Goal: Task Accomplishment & Management: Complete application form

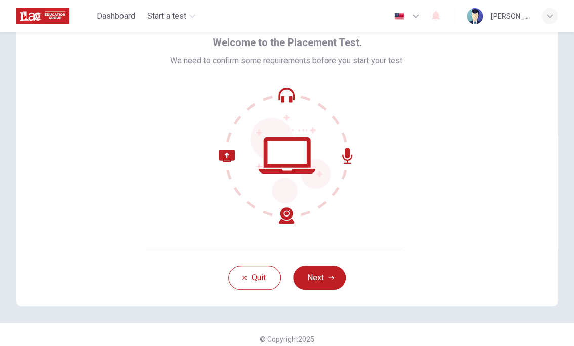
scroll to position [55, 0]
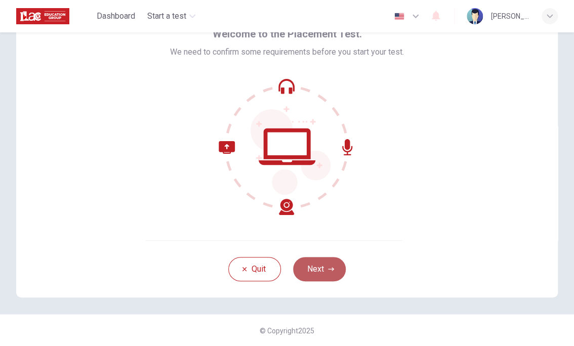
click at [316, 272] on button "Next" at bounding box center [319, 269] width 53 height 24
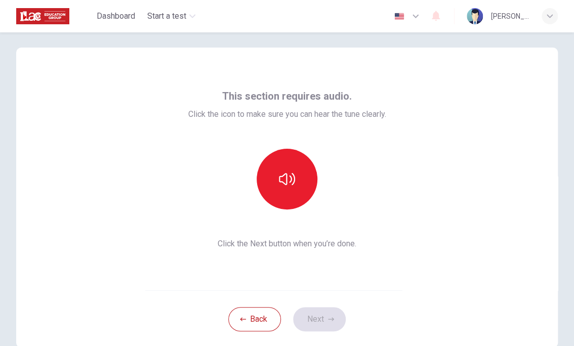
scroll to position [5, 0]
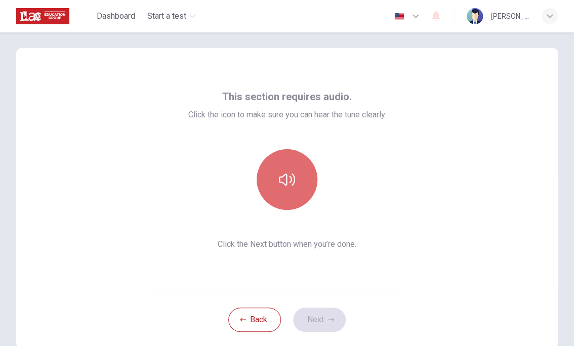
click at [280, 199] on button "button" at bounding box center [286, 179] width 61 height 61
click at [279, 177] on icon "button" at bounding box center [287, 179] width 16 height 16
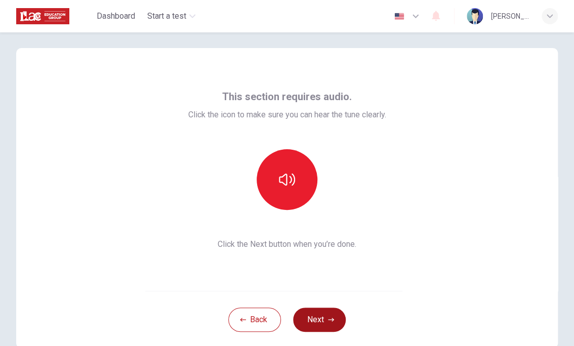
click at [341, 318] on button "Next" at bounding box center [319, 320] width 53 height 24
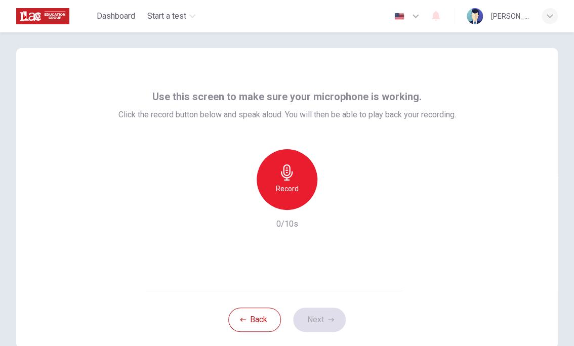
click at [303, 187] on div "Record" at bounding box center [286, 179] width 61 height 61
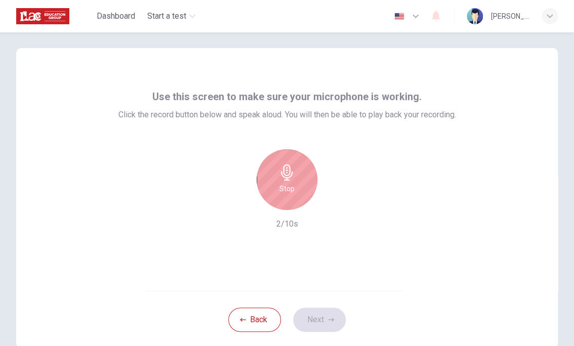
click at [301, 187] on div "Stop" at bounding box center [286, 179] width 61 height 61
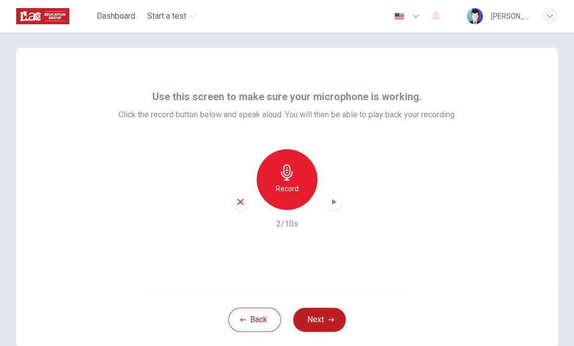
click at [328, 204] on icon "button" at bounding box center [333, 202] width 10 height 10
click at [318, 323] on button "Next" at bounding box center [319, 320] width 53 height 24
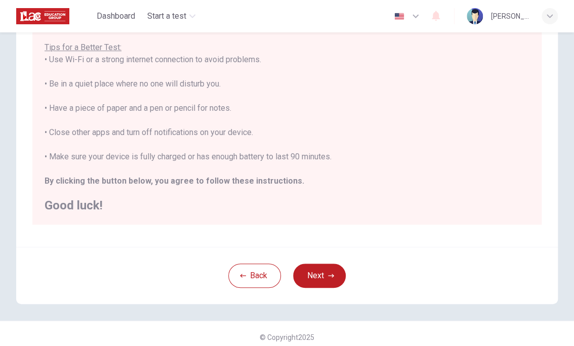
scroll to position [184, 0]
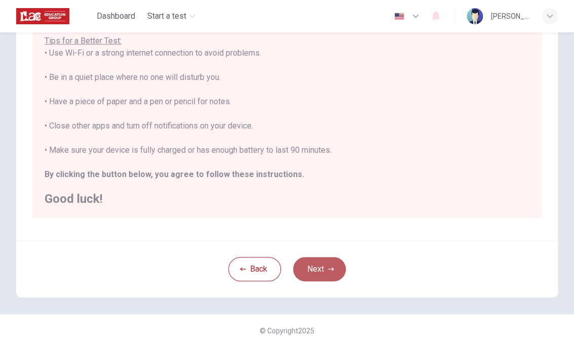
drag, startPoint x: 321, startPoint y: 262, endPoint x: 319, endPoint y: 269, distance: 7.4
click at [320, 262] on button "Next" at bounding box center [319, 269] width 53 height 24
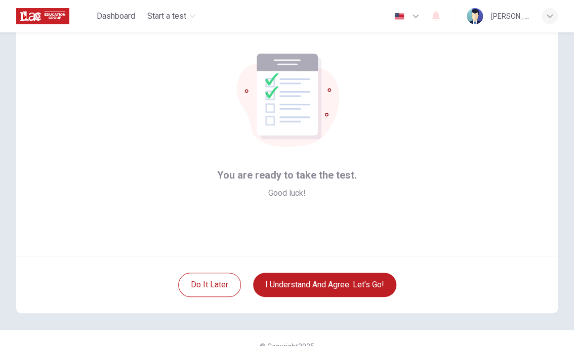
scroll to position [5, 0]
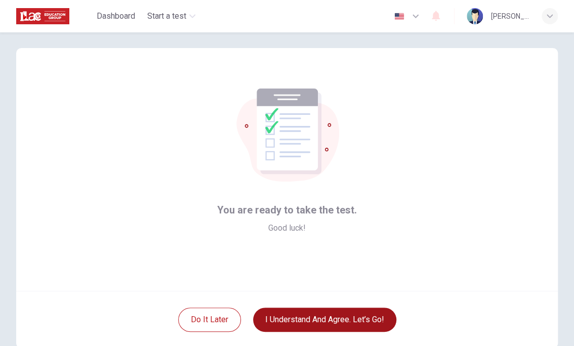
click at [297, 325] on button "I understand and agree. Let’s go!" at bounding box center [324, 320] width 143 height 24
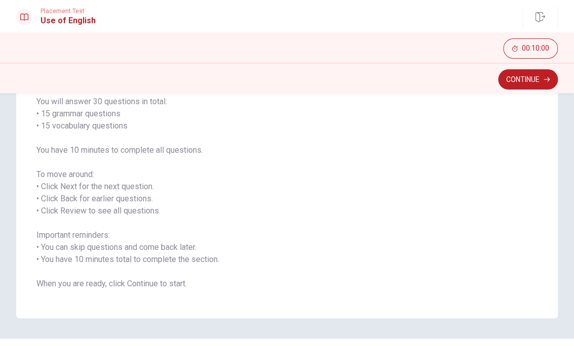
scroll to position [51, 0]
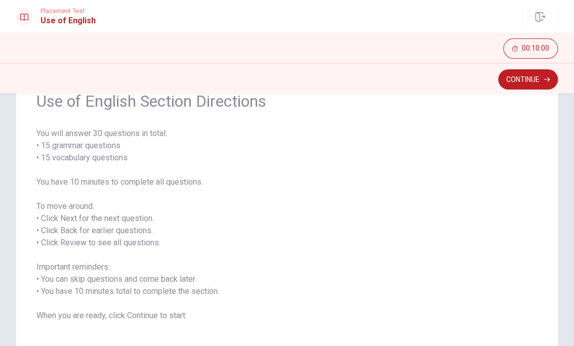
drag, startPoint x: 95, startPoint y: 134, endPoint x: 136, endPoint y: 144, distance: 42.2
click at [136, 143] on span "You will answer 30 questions in total: • 15 grammar questions • 15 vocabulary q…" at bounding box center [286, 224] width 501 height 194
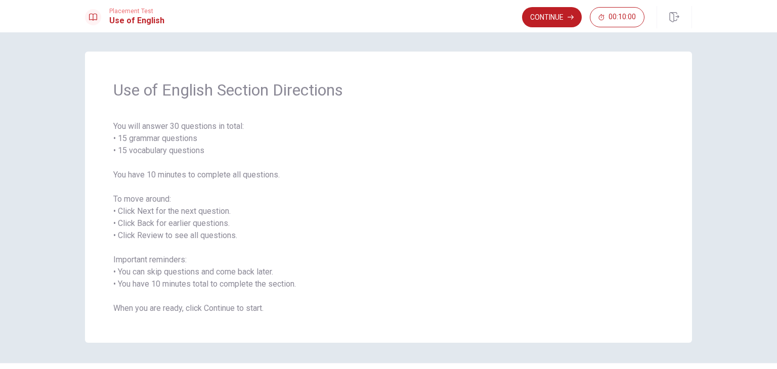
scroll to position [0, 0]
click at [563, 23] on button "Continue" at bounding box center [552, 17] width 60 height 20
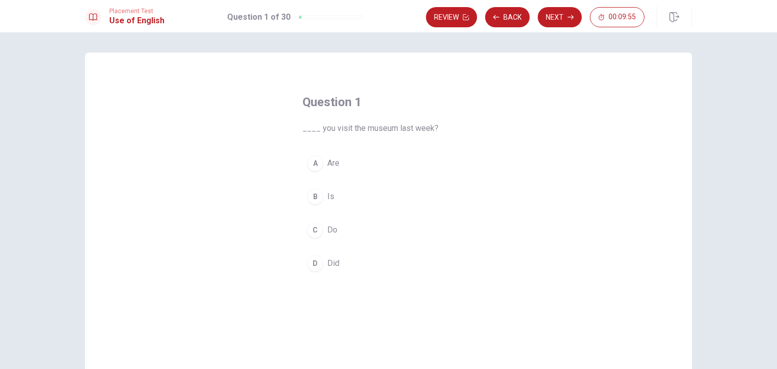
click at [312, 164] on div "A" at bounding box center [315, 163] width 16 height 16
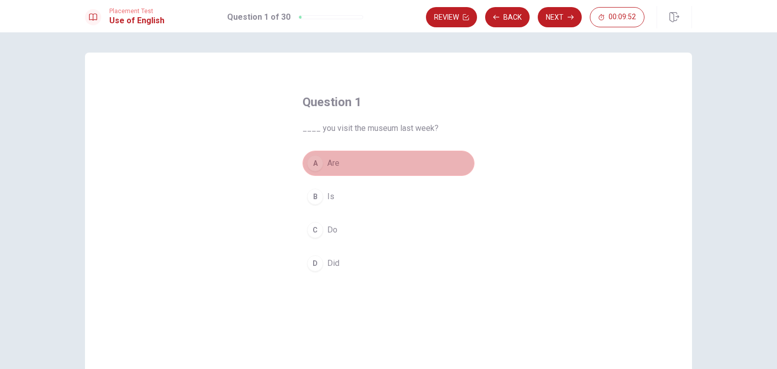
click at [402, 170] on button "A Are" at bounding box center [389, 163] width 172 height 25
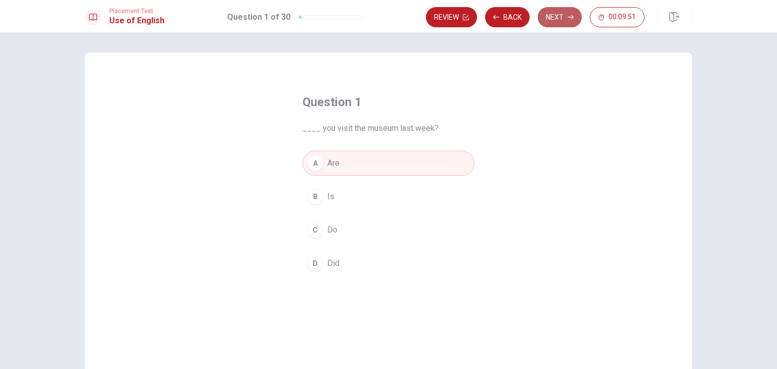
click at [563, 19] on button "Next" at bounding box center [560, 17] width 44 height 20
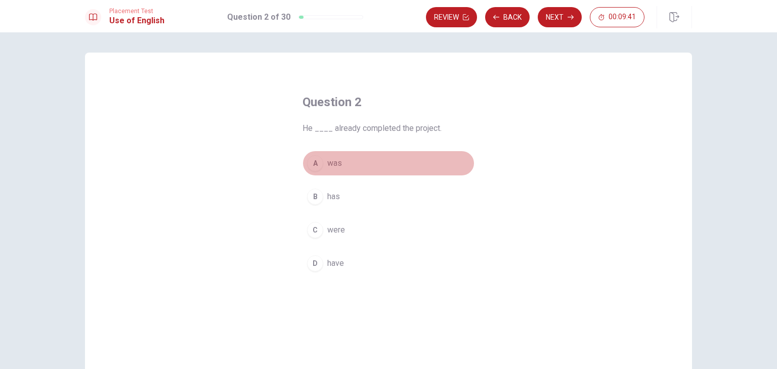
click at [332, 165] on span "was" at bounding box center [334, 163] width 15 height 12
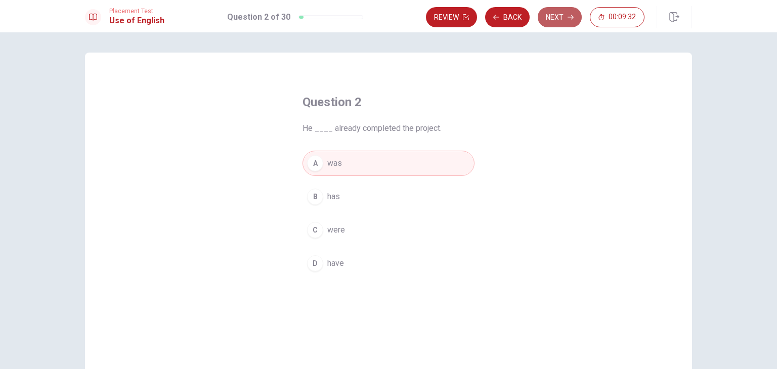
click at [551, 21] on button "Next" at bounding box center [560, 17] width 44 height 20
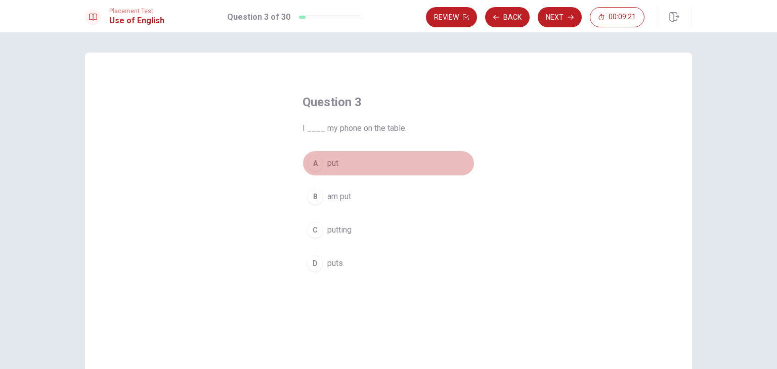
click at [330, 165] on span "put" at bounding box center [332, 163] width 11 height 12
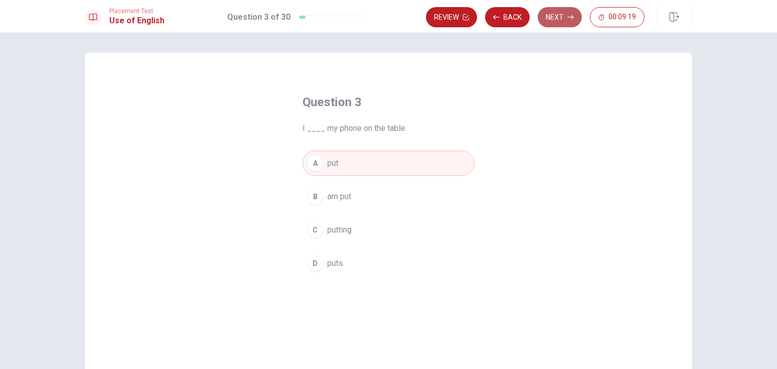
click at [562, 13] on button "Next" at bounding box center [560, 17] width 44 height 20
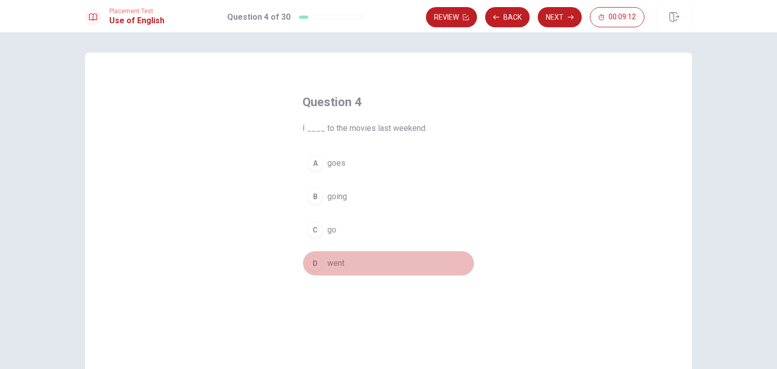
click at [328, 260] on span "went" at bounding box center [335, 263] width 17 height 12
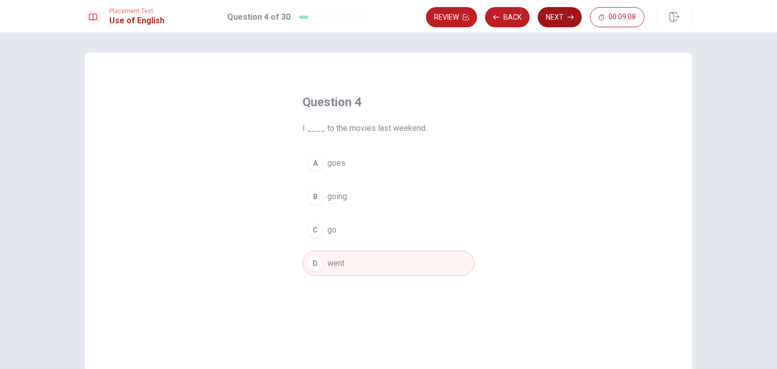
click at [550, 19] on button "Next" at bounding box center [560, 17] width 44 height 20
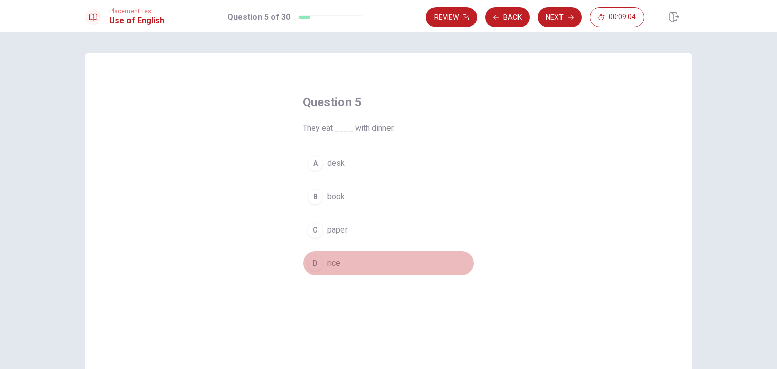
click at [322, 264] on button "D rice" at bounding box center [389, 263] width 172 height 25
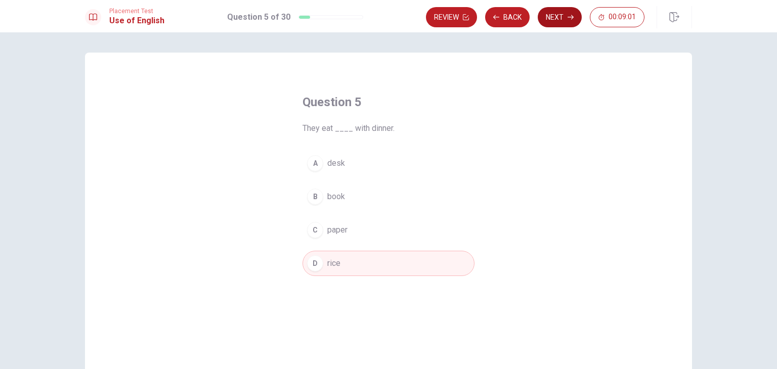
click at [552, 25] on button "Next" at bounding box center [560, 17] width 44 height 20
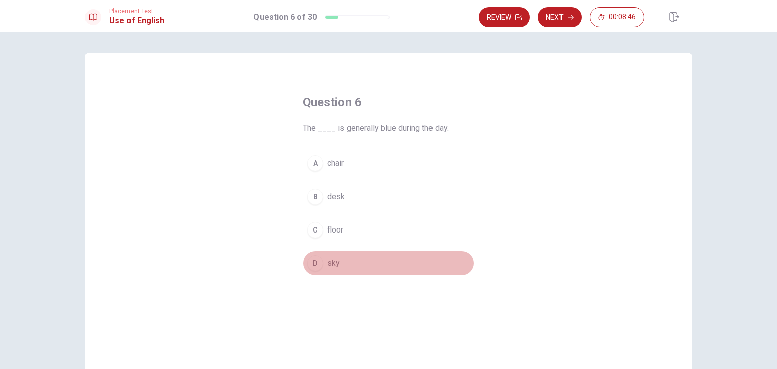
click at [323, 265] on button "D sky" at bounding box center [389, 263] width 172 height 25
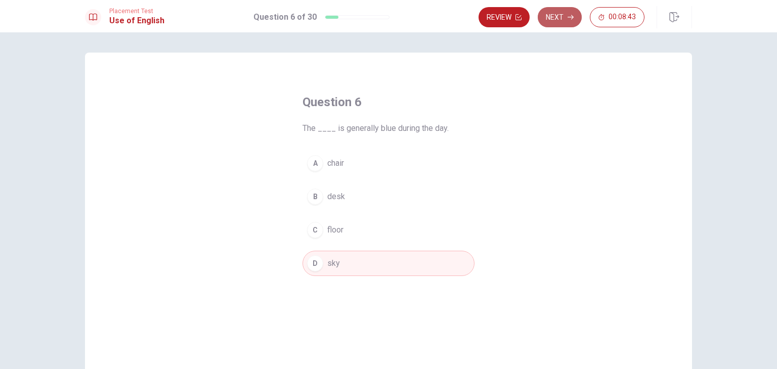
click at [565, 19] on button "Next" at bounding box center [560, 17] width 44 height 20
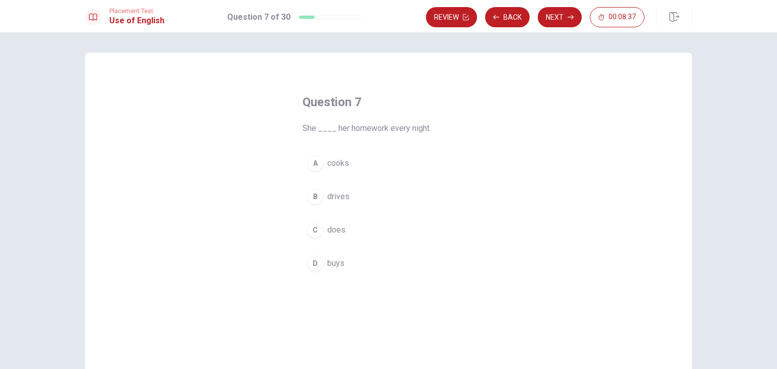
click at [328, 232] on span "does" at bounding box center [336, 230] width 18 height 12
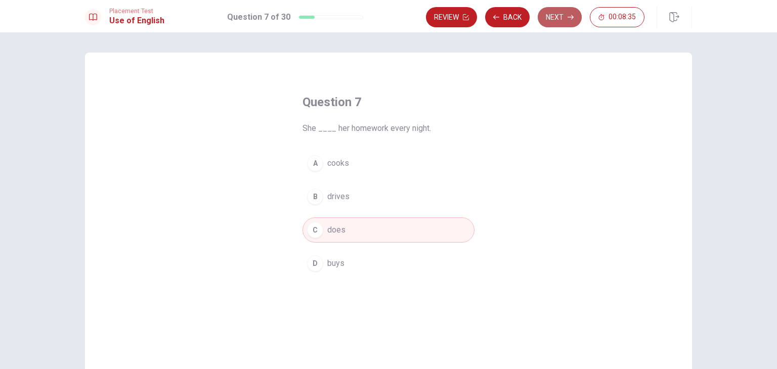
click at [553, 22] on button "Next" at bounding box center [560, 17] width 44 height 20
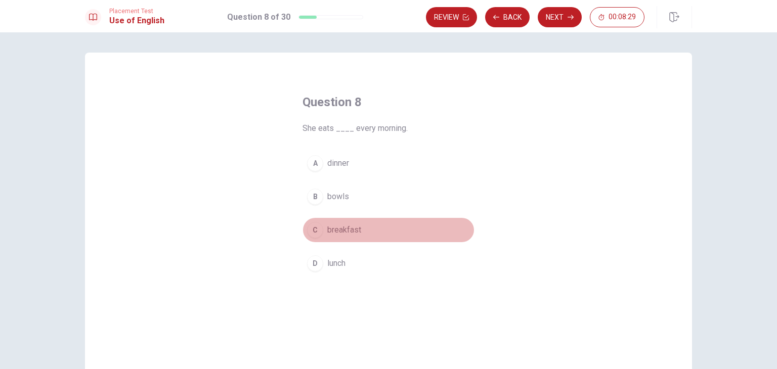
click at [344, 229] on span "breakfast" at bounding box center [344, 230] width 34 height 12
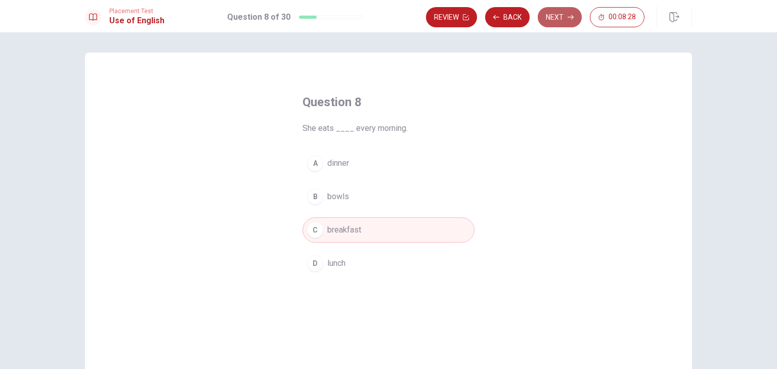
click at [554, 18] on button "Next" at bounding box center [560, 17] width 44 height 20
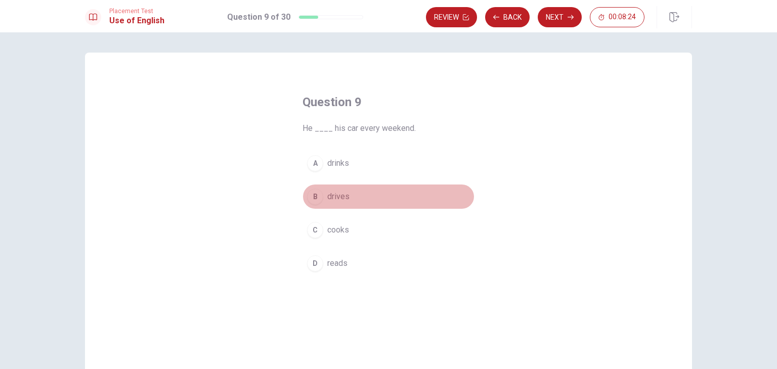
click at [339, 196] on span "drives" at bounding box center [338, 197] width 22 height 12
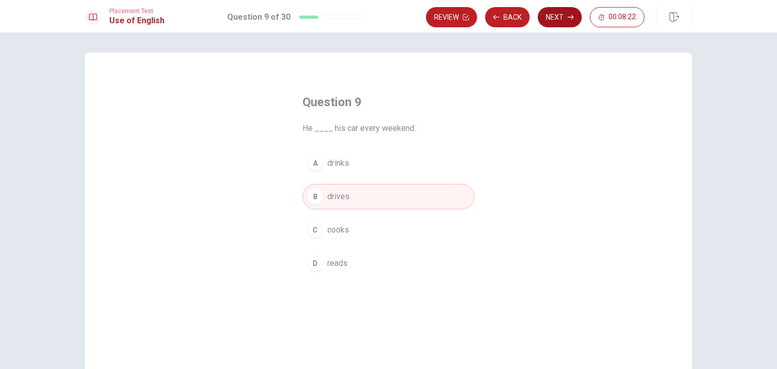
click at [550, 19] on button "Next" at bounding box center [560, 17] width 44 height 20
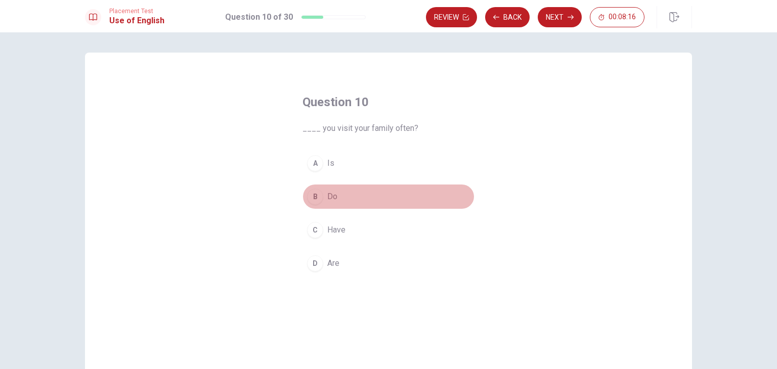
click at [327, 195] on span "Do" at bounding box center [332, 197] width 10 height 12
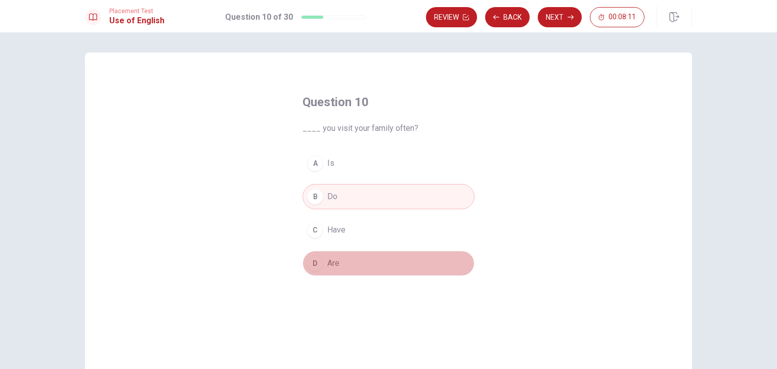
click at [322, 265] on button "D Are" at bounding box center [389, 263] width 172 height 25
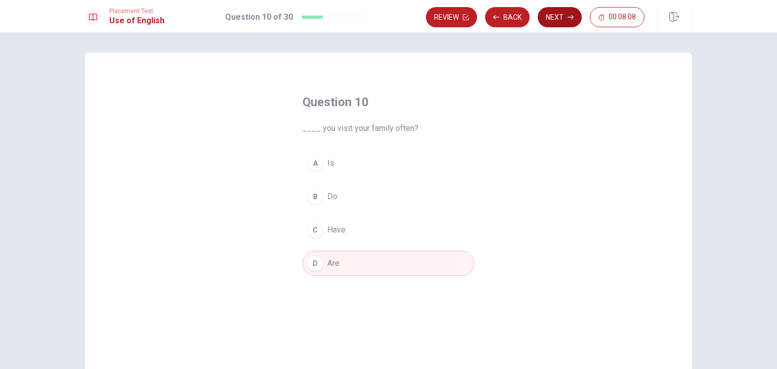
click at [563, 24] on button "Next" at bounding box center [560, 17] width 44 height 20
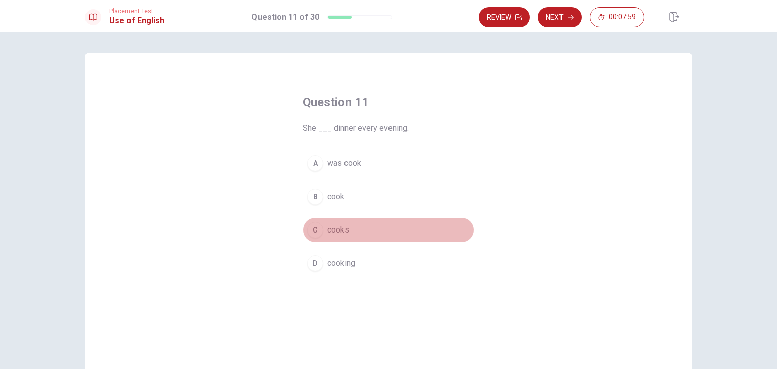
click at [332, 225] on span "cooks" at bounding box center [338, 230] width 22 height 12
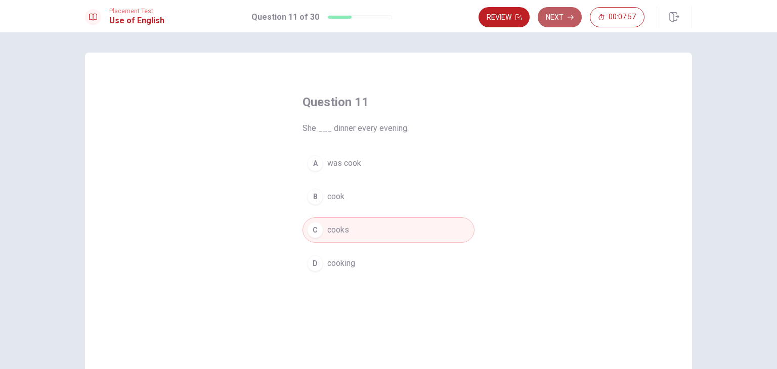
click at [557, 21] on button "Next" at bounding box center [560, 17] width 44 height 20
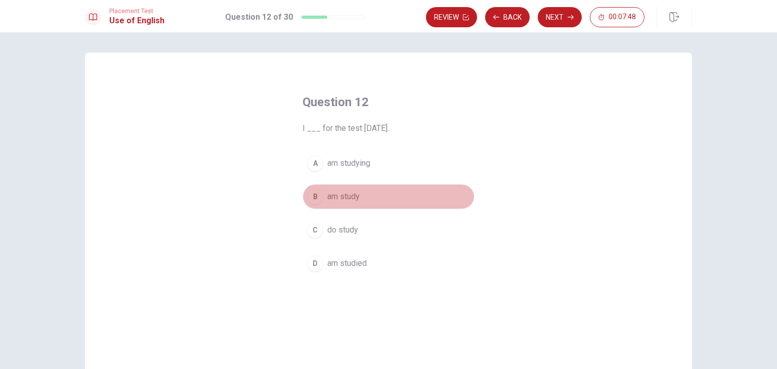
click at [351, 199] on span "am study" at bounding box center [343, 197] width 32 height 12
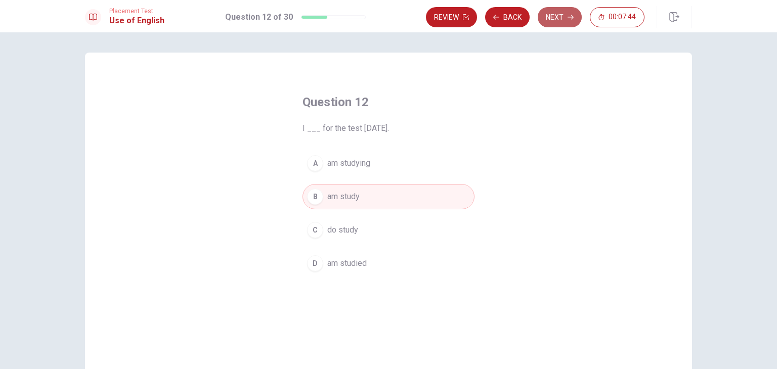
click at [569, 15] on icon "button" at bounding box center [571, 17] width 6 height 6
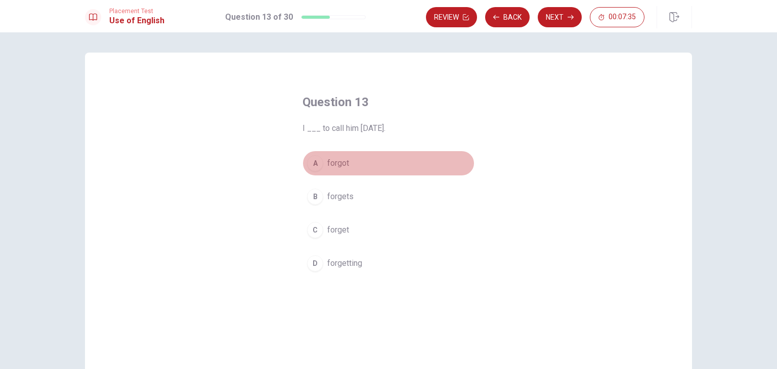
click at [341, 165] on span "forgot" at bounding box center [338, 163] width 22 height 12
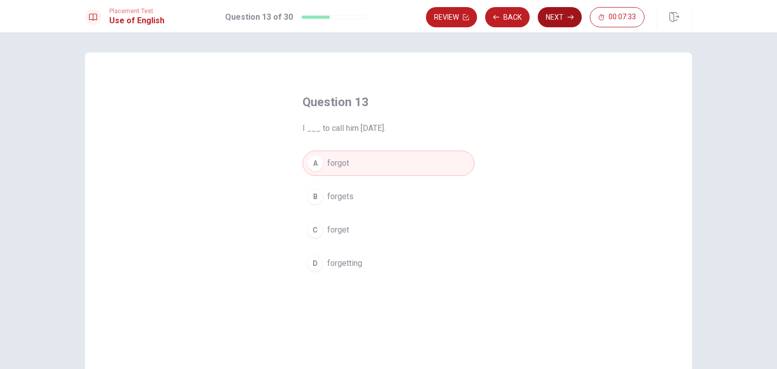
click at [564, 20] on button "Next" at bounding box center [560, 17] width 44 height 20
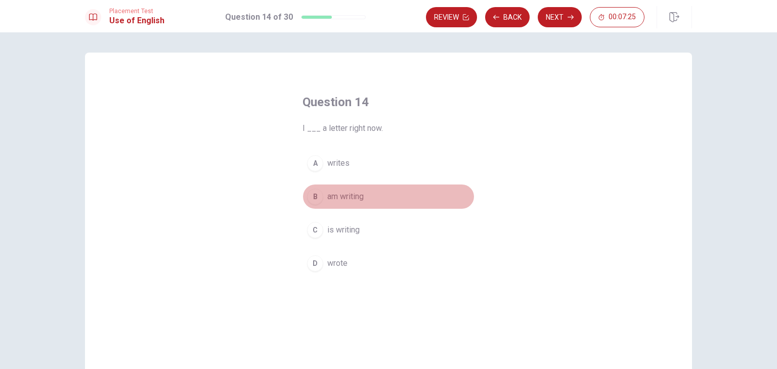
click at [341, 197] on span "am writing" at bounding box center [345, 197] width 36 height 12
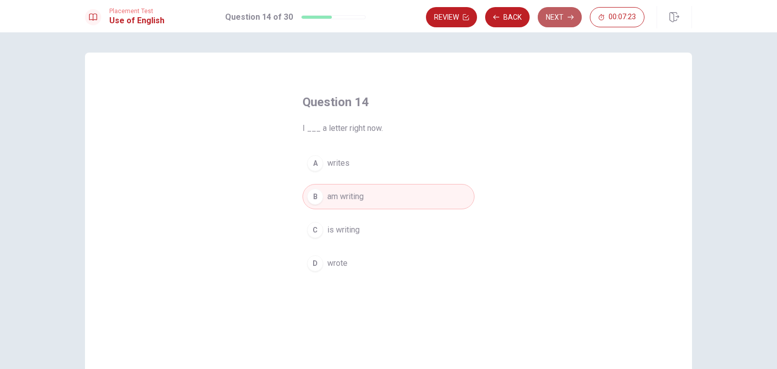
click at [558, 17] on button "Next" at bounding box center [560, 17] width 44 height 20
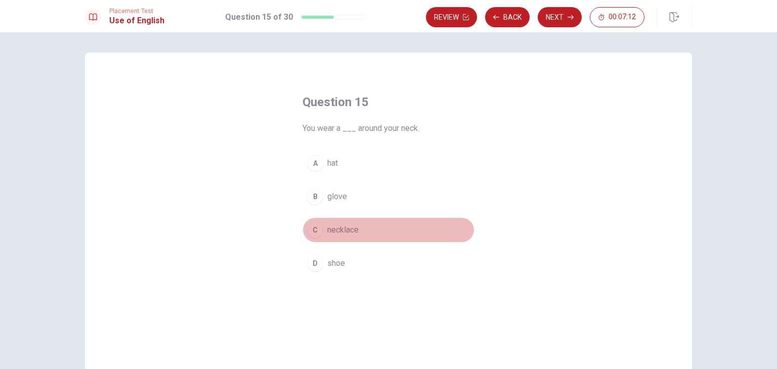
click at [338, 232] on span "necklace" at bounding box center [342, 230] width 31 height 12
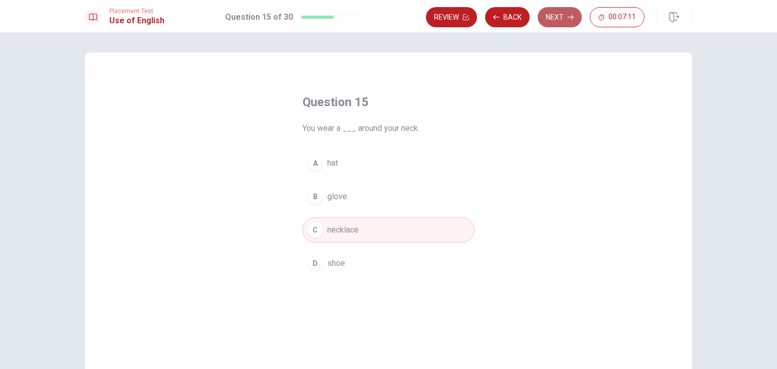
click at [555, 22] on button "Next" at bounding box center [560, 17] width 44 height 20
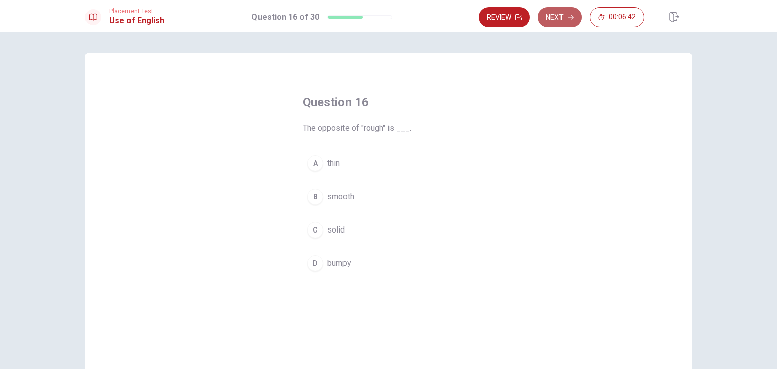
click at [566, 19] on button "Next" at bounding box center [560, 17] width 44 height 20
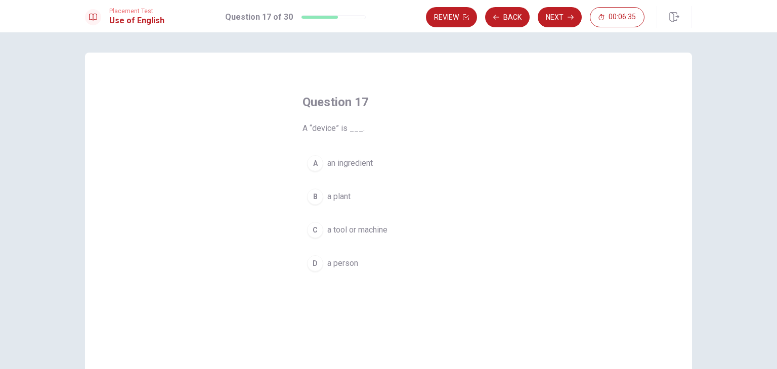
click at [356, 230] on span "a tool or machine" at bounding box center [357, 230] width 60 height 12
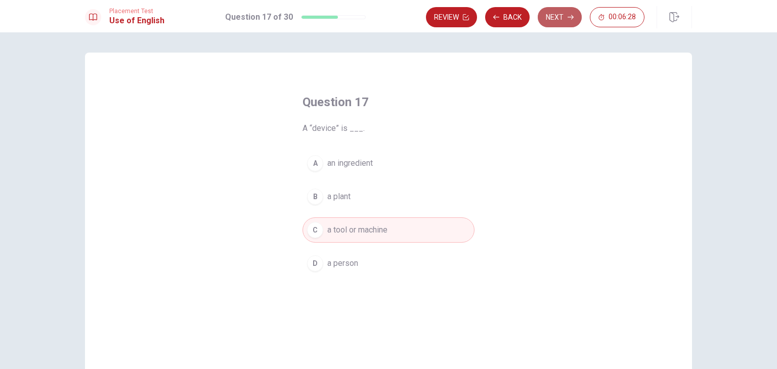
click at [550, 15] on button "Next" at bounding box center [560, 17] width 44 height 20
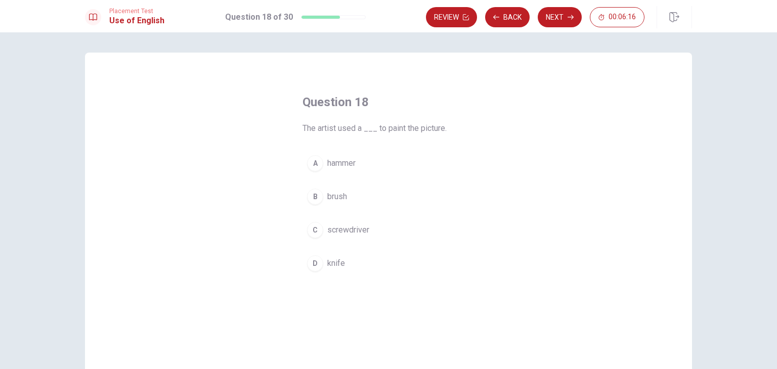
click at [335, 200] on span "brush" at bounding box center [337, 197] width 20 height 12
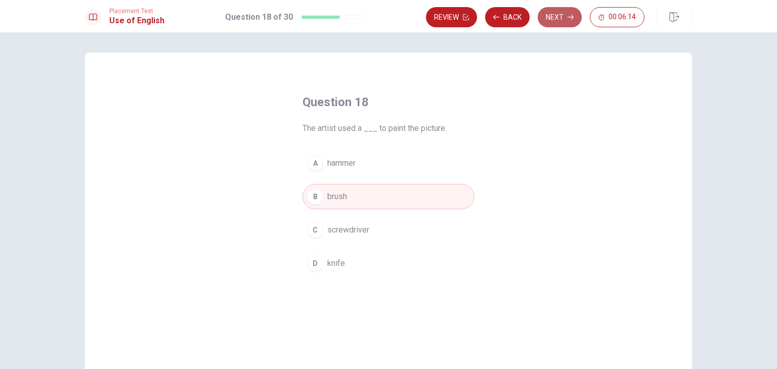
click at [561, 17] on button "Next" at bounding box center [560, 17] width 44 height 20
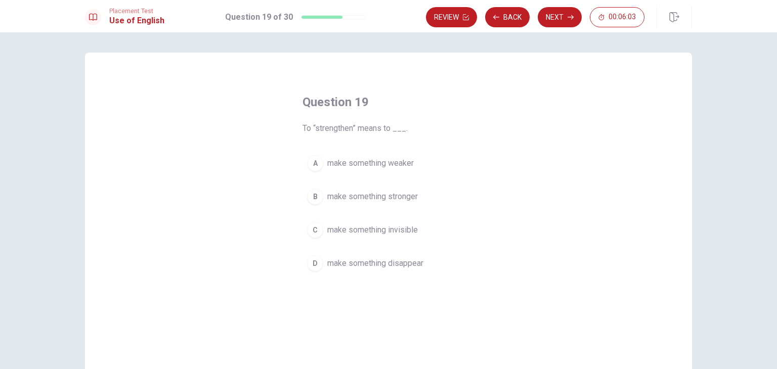
click at [388, 198] on span "make something stronger" at bounding box center [372, 197] width 91 height 12
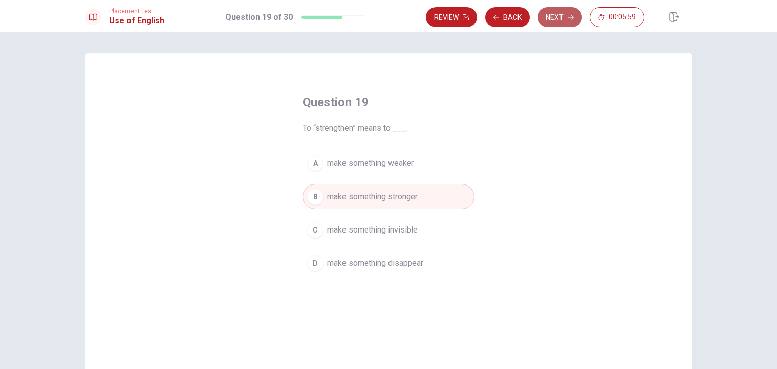
click at [562, 17] on button "Next" at bounding box center [560, 17] width 44 height 20
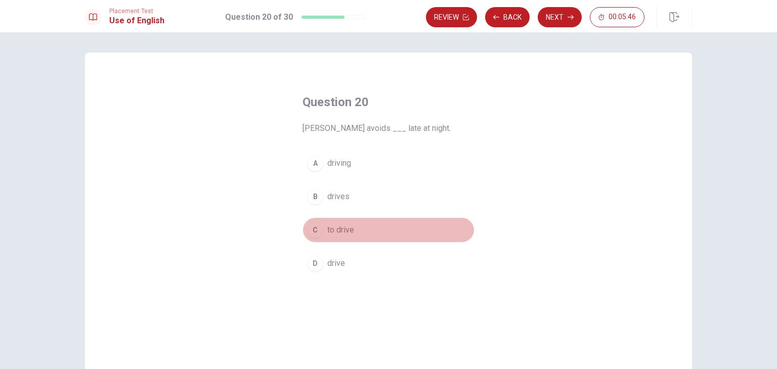
click at [340, 229] on span "to drive" at bounding box center [340, 230] width 27 height 12
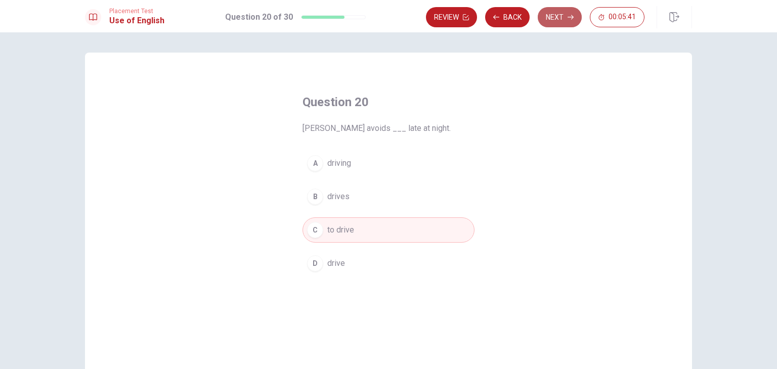
click at [563, 21] on button "Next" at bounding box center [560, 17] width 44 height 20
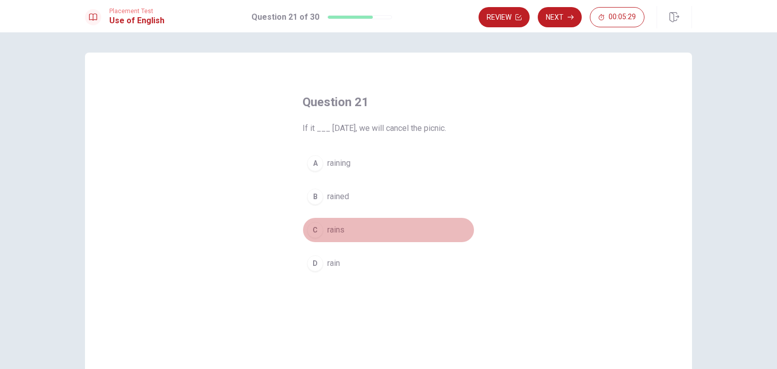
click at [327, 231] on span "rains" at bounding box center [335, 230] width 17 height 12
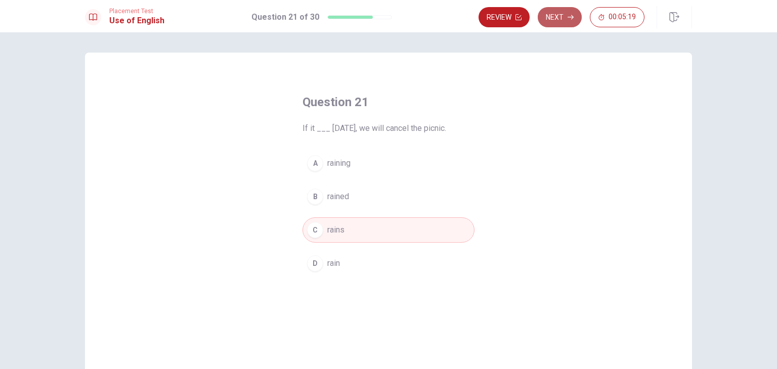
click at [563, 15] on button "Next" at bounding box center [560, 17] width 44 height 20
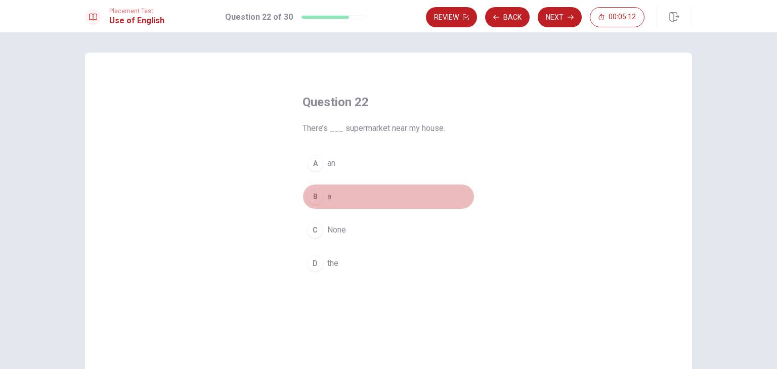
click at [322, 197] on button "B a" at bounding box center [389, 196] width 172 height 25
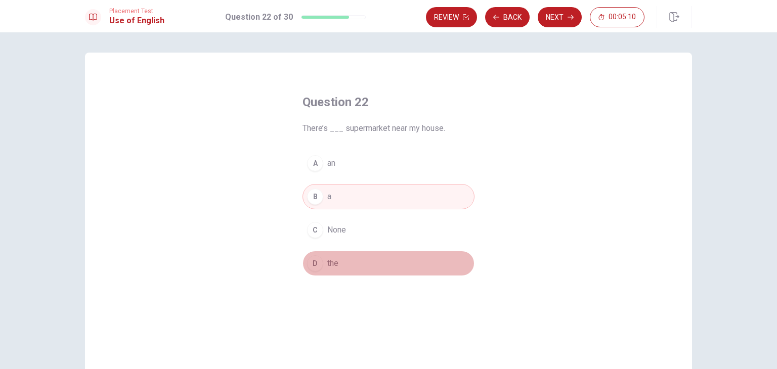
click at [341, 272] on button "D the" at bounding box center [389, 263] width 172 height 25
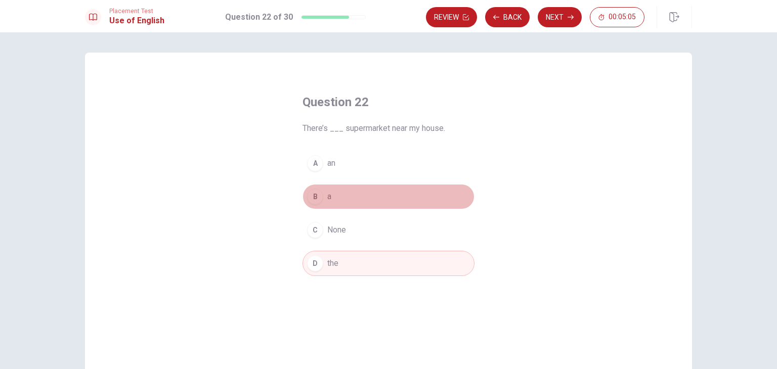
click at [333, 198] on button "B a" at bounding box center [389, 196] width 172 height 25
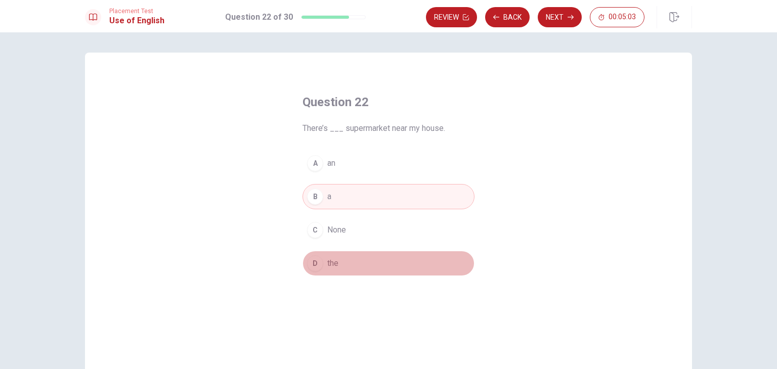
click at [328, 257] on span "the" at bounding box center [332, 263] width 11 height 12
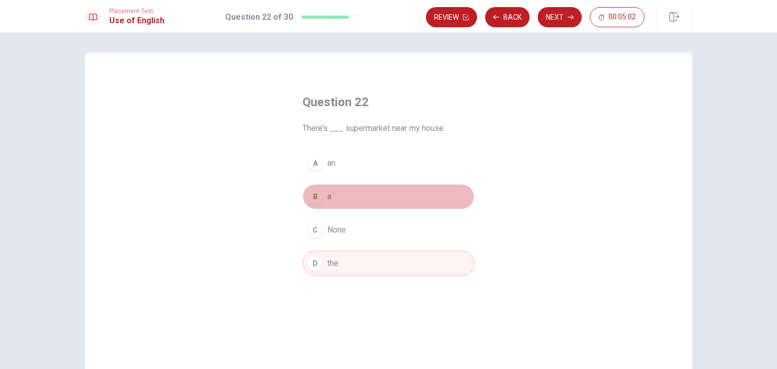
click at [348, 193] on button "B a" at bounding box center [389, 196] width 172 height 25
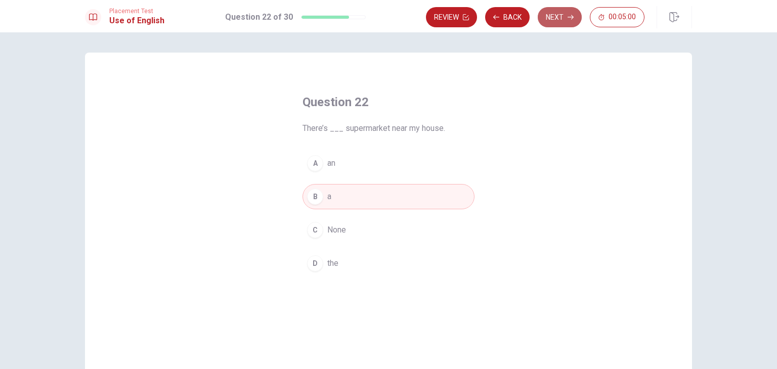
click at [564, 17] on button "Next" at bounding box center [560, 17] width 44 height 20
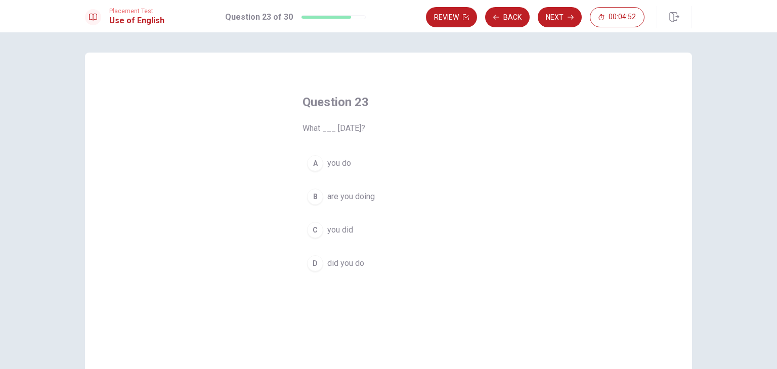
click at [344, 261] on span "did you do" at bounding box center [345, 263] width 37 height 12
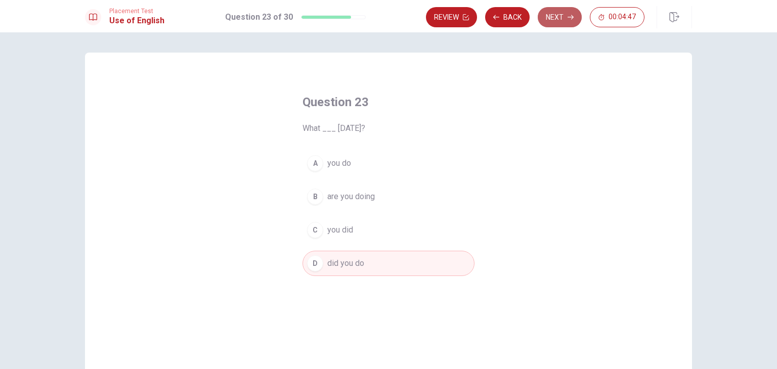
click at [567, 19] on button "Next" at bounding box center [560, 17] width 44 height 20
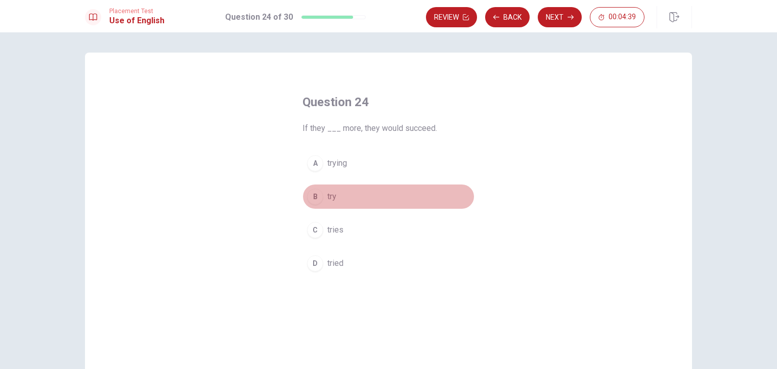
click at [338, 200] on button "B try" at bounding box center [389, 196] width 172 height 25
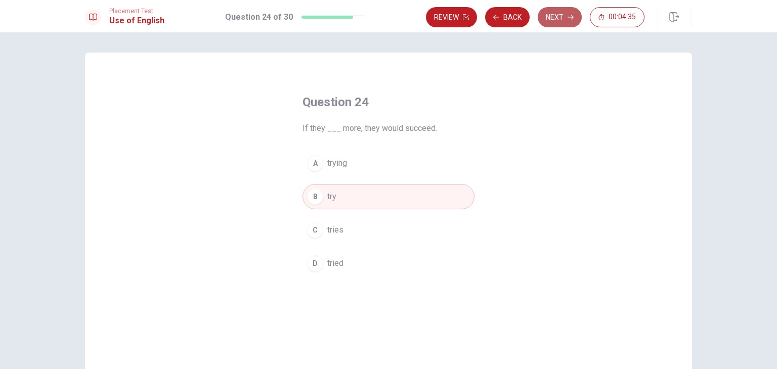
click at [565, 17] on button "Next" at bounding box center [560, 17] width 44 height 20
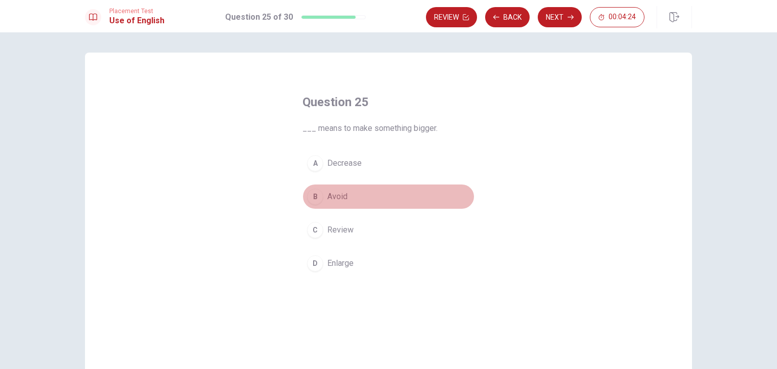
click at [354, 194] on button "B Avoid" at bounding box center [389, 196] width 172 height 25
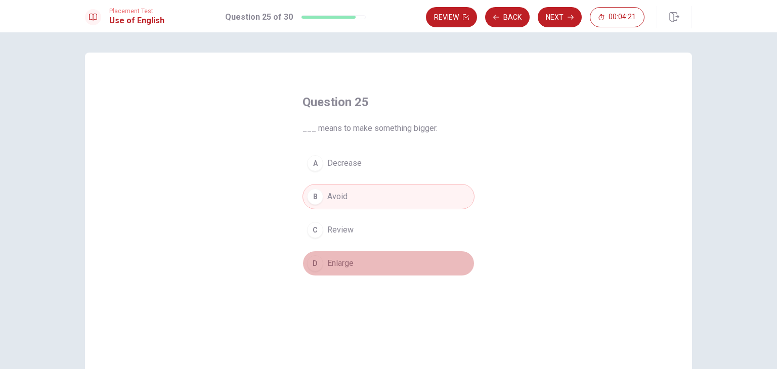
click at [351, 260] on span "Enlarge" at bounding box center [340, 263] width 26 height 12
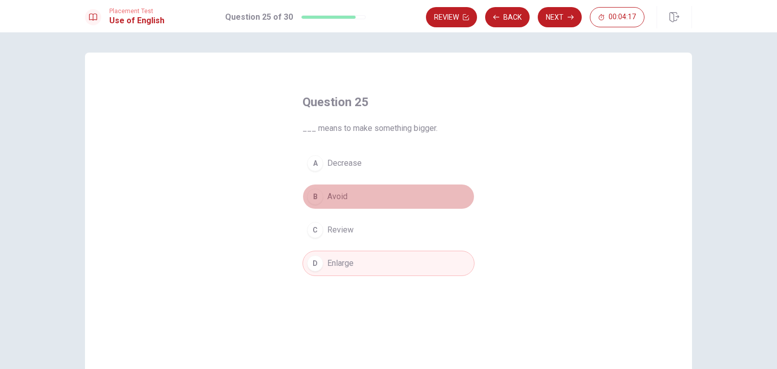
click at [374, 201] on button "B Avoid" at bounding box center [389, 196] width 172 height 25
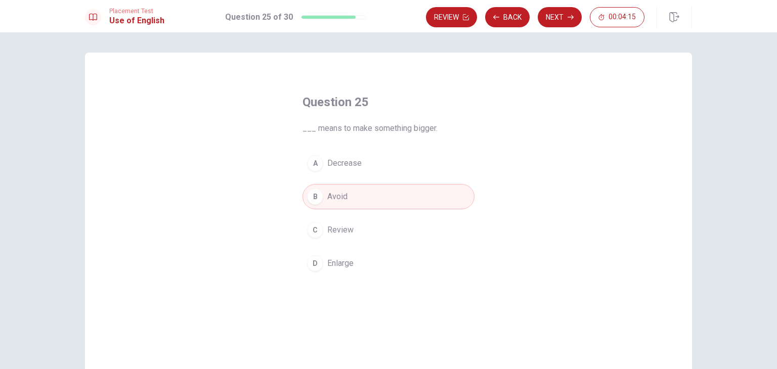
click at [396, 225] on button "C Review" at bounding box center [389, 230] width 172 height 25
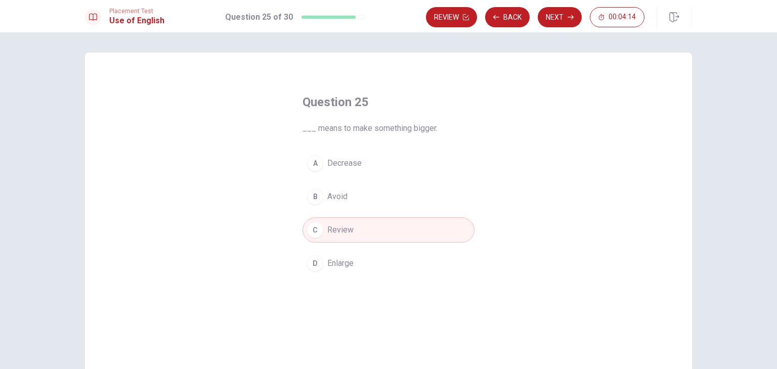
click at [380, 165] on button "A Decrease" at bounding box center [389, 163] width 172 height 25
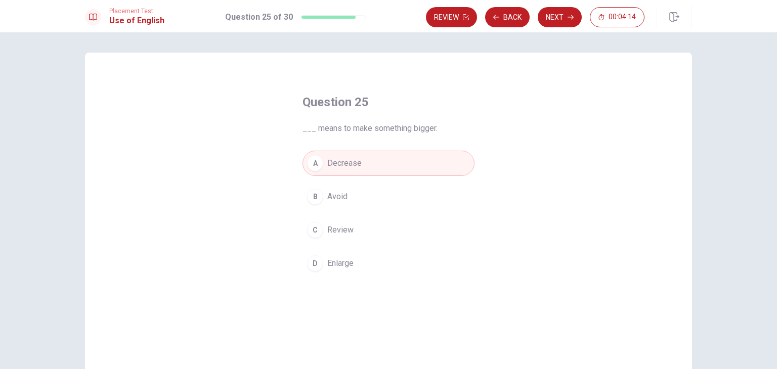
click at [374, 199] on button "B Avoid" at bounding box center [389, 196] width 172 height 25
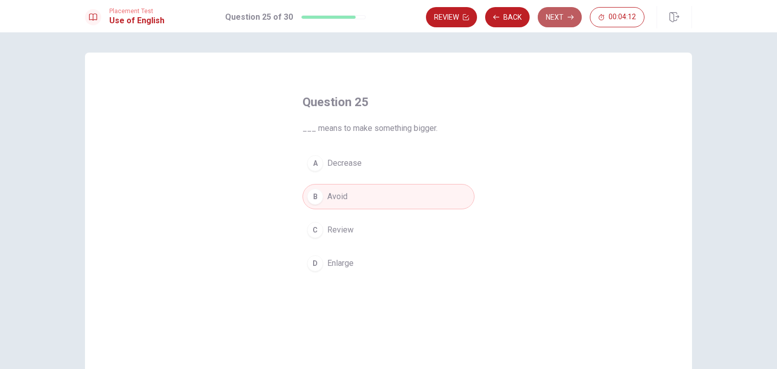
click at [563, 24] on button "Next" at bounding box center [560, 17] width 44 height 20
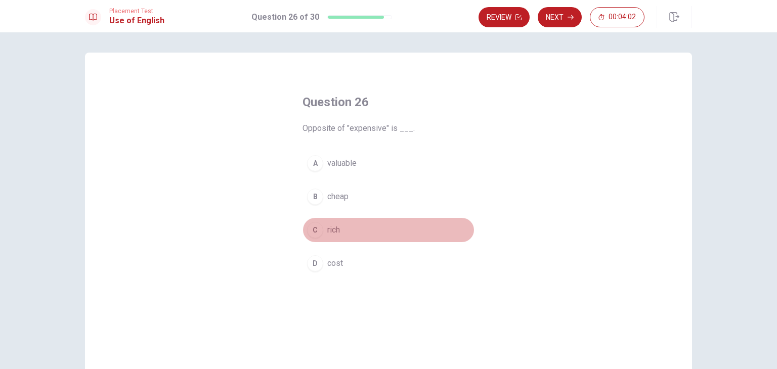
click at [327, 234] on span "rich" at bounding box center [333, 230] width 13 height 12
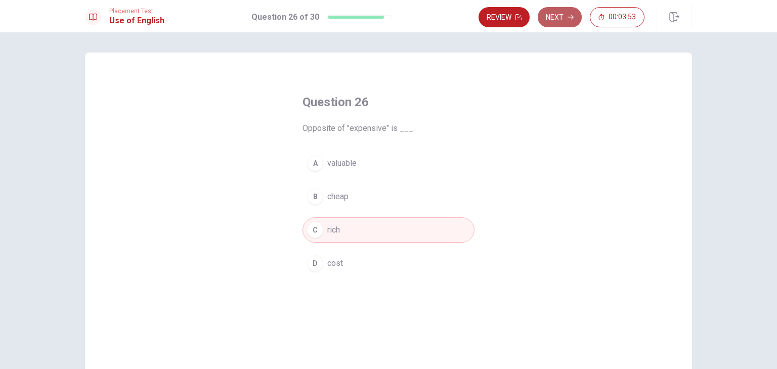
click at [563, 14] on button "Next" at bounding box center [560, 17] width 44 height 20
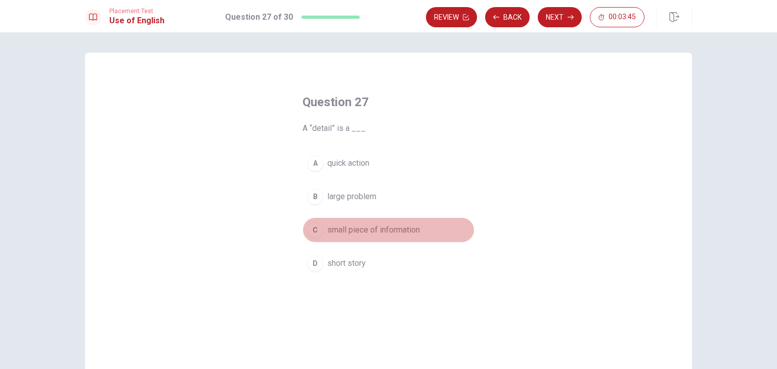
click at [330, 228] on span "small piece of information" at bounding box center [373, 230] width 93 height 12
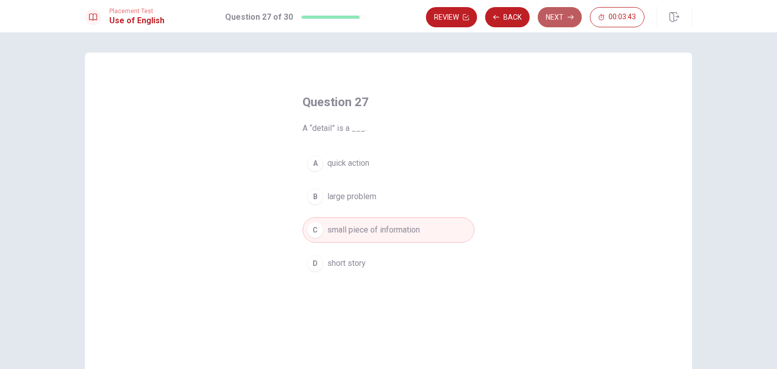
click at [552, 22] on button "Next" at bounding box center [560, 17] width 44 height 20
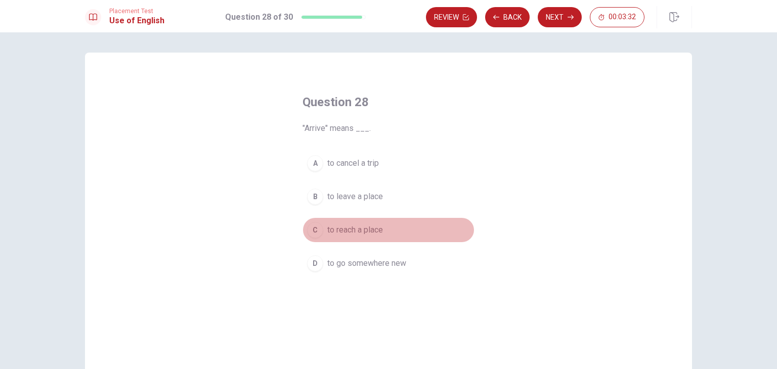
click at [368, 232] on span "to reach a place" at bounding box center [355, 230] width 56 height 12
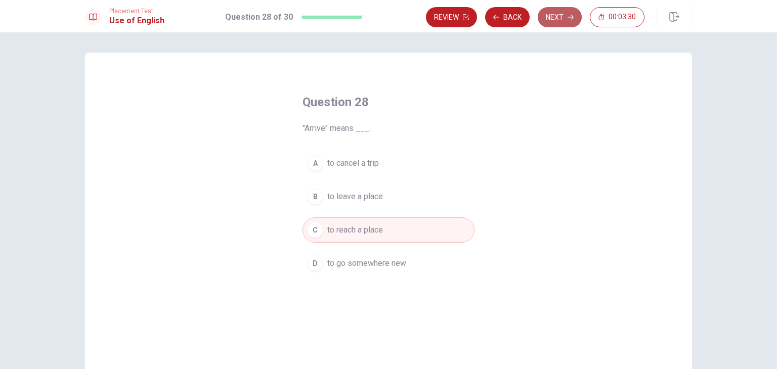
click at [555, 20] on button "Next" at bounding box center [560, 17] width 44 height 20
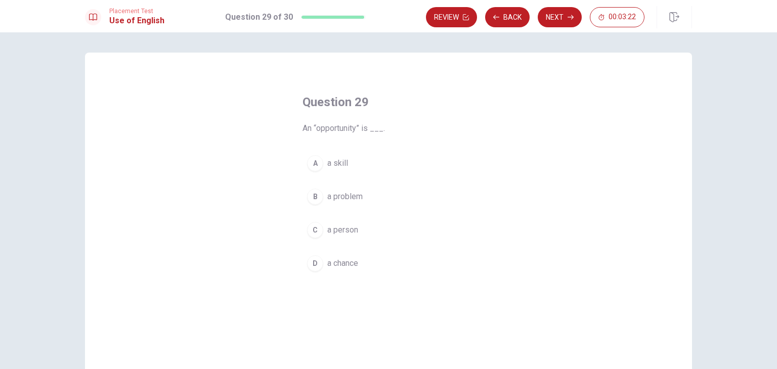
click at [354, 195] on span "a problem" at bounding box center [344, 197] width 35 height 12
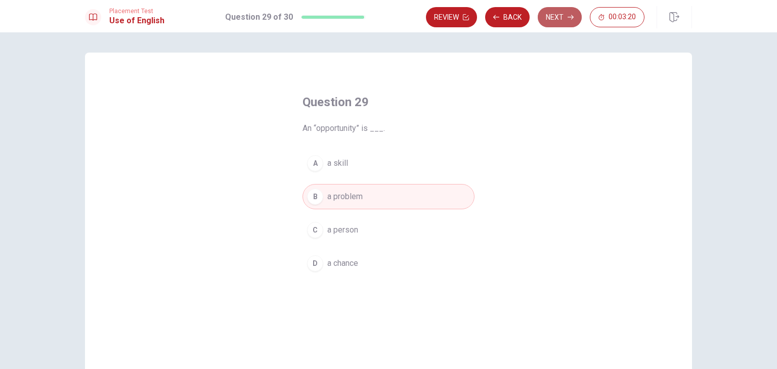
click at [558, 19] on button "Next" at bounding box center [560, 17] width 44 height 20
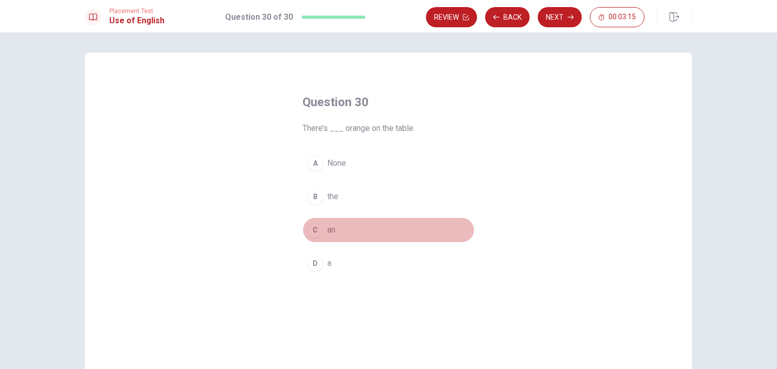
click at [330, 237] on button "C an" at bounding box center [389, 230] width 172 height 25
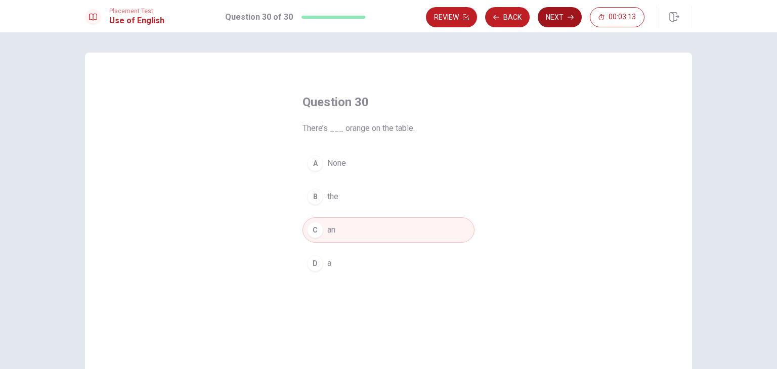
click at [560, 9] on button "Next" at bounding box center [560, 17] width 44 height 20
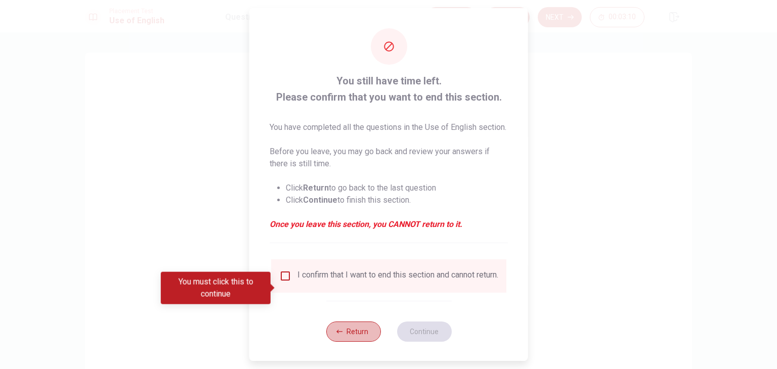
drag, startPoint x: 336, startPoint y: 351, endPoint x: 339, endPoint y: 329, distance: 22.5
click at [336, 335] on icon "button" at bounding box center [339, 332] width 6 height 6
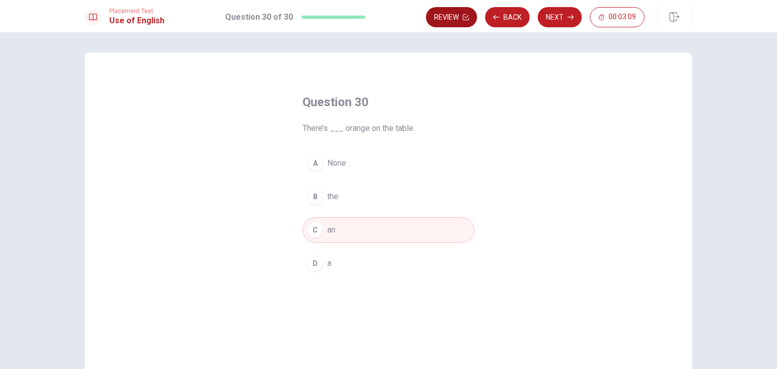
click at [462, 19] on button "Review" at bounding box center [451, 17] width 51 height 20
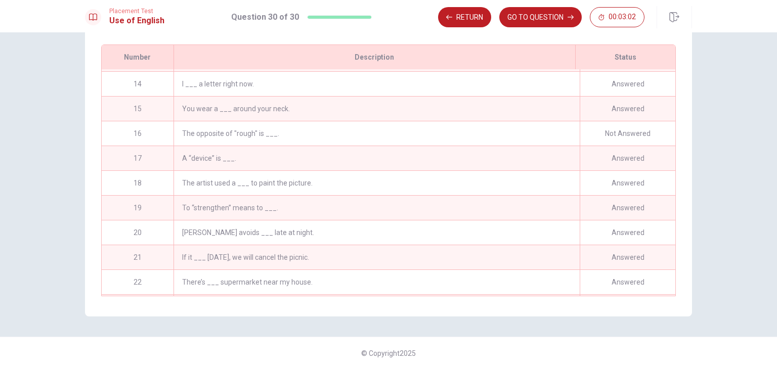
scroll to position [316, 0]
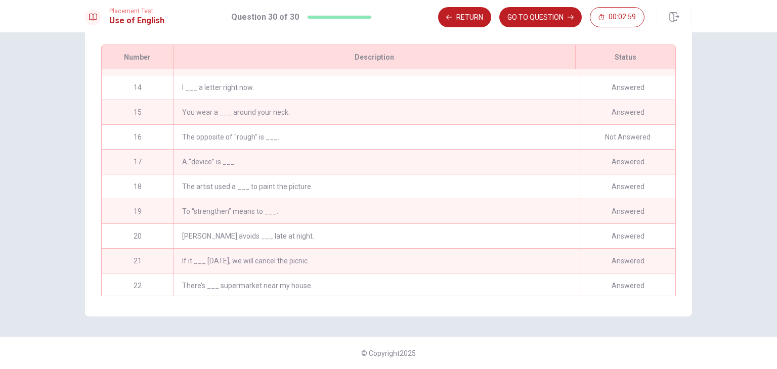
click at [542, 136] on div "The opposite of "rough" is ___." at bounding box center [377, 137] width 406 height 24
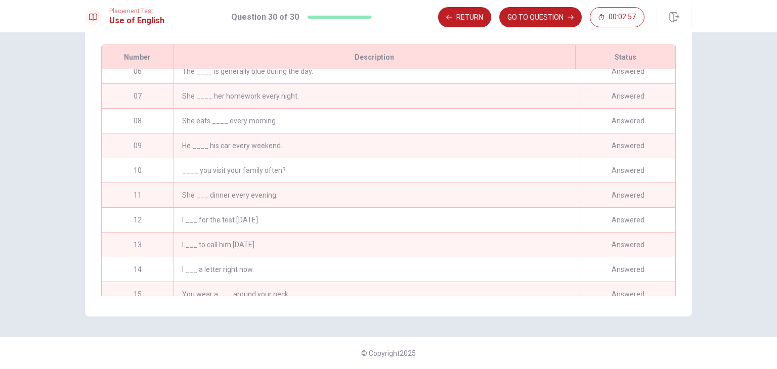
scroll to position [0, 0]
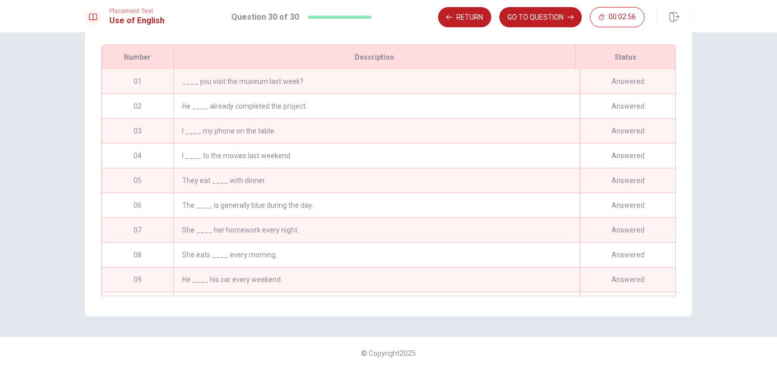
click at [573, 142] on div "Review This is a list of questions. The last question you looked at is highligh…" at bounding box center [388, 200] width 777 height 337
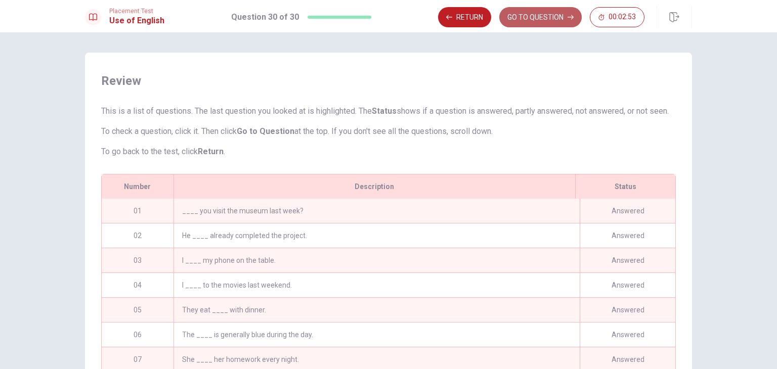
click at [545, 23] on button "GO TO QUESTION" at bounding box center [540, 17] width 82 height 20
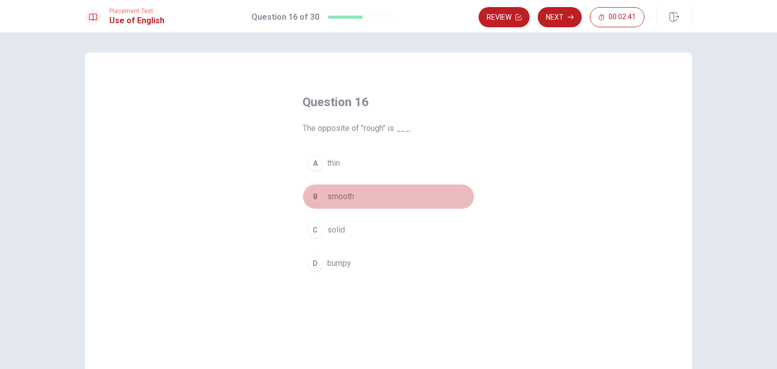
click at [354, 201] on button "B smooth" at bounding box center [389, 196] width 172 height 25
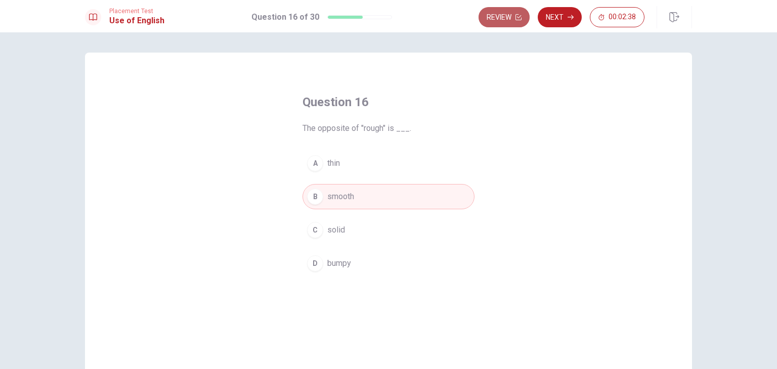
click at [516, 20] on icon "button" at bounding box center [518, 17] width 6 height 6
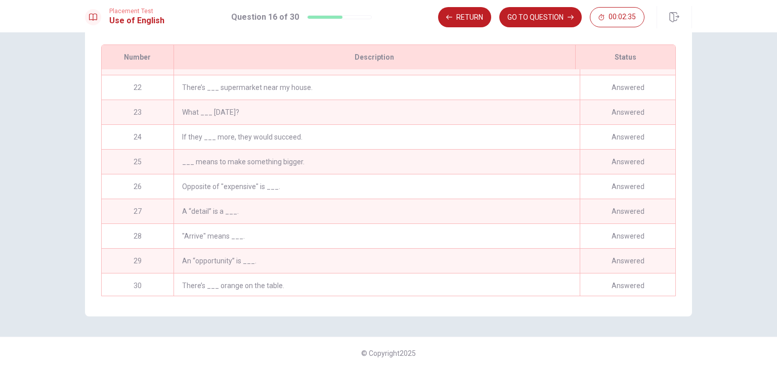
scroll to position [519, 0]
click at [463, 278] on div "There’s ___ orange on the table." at bounding box center [377, 284] width 406 height 24
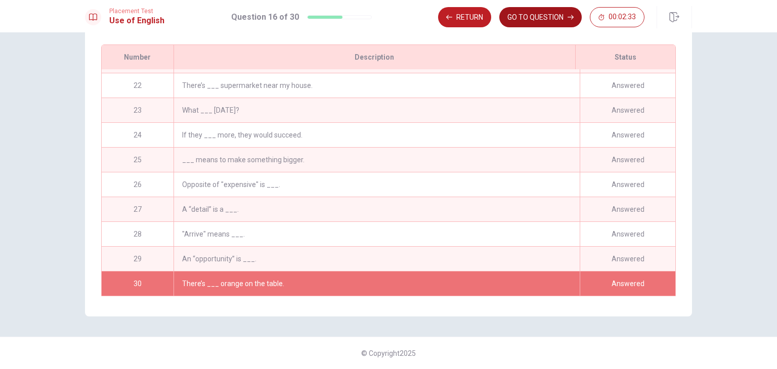
click at [551, 21] on button "GO TO QUESTION" at bounding box center [540, 17] width 82 height 20
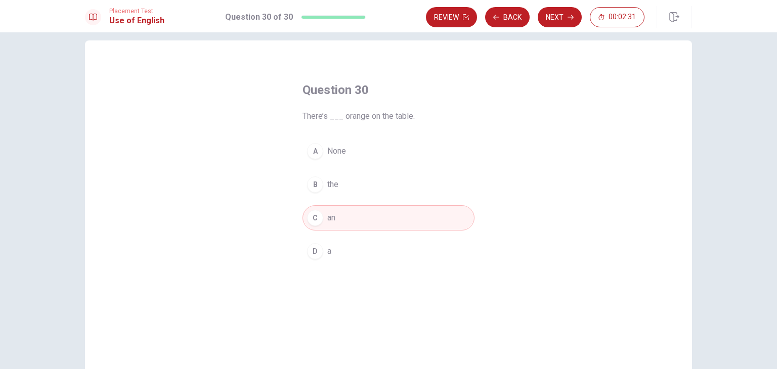
scroll to position [0, 0]
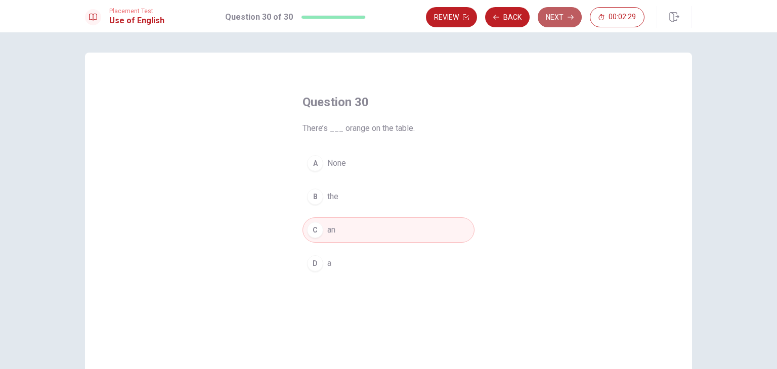
click at [557, 14] on button "Next" at bounding box center [560, 17] width 44 height 20
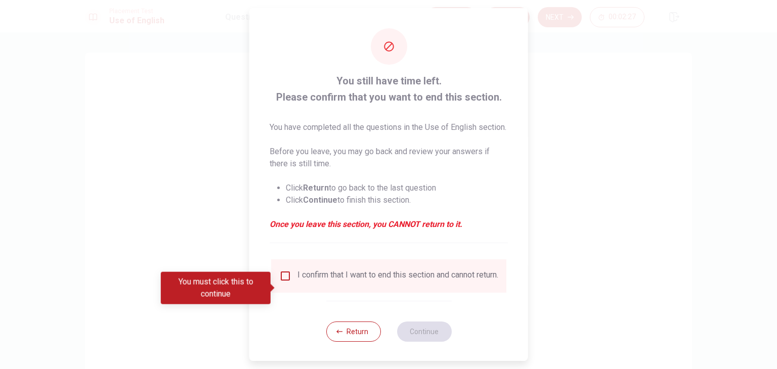
click at [312, 282] on div "I confirm that I want to end this section and cannot return." at bounding box center [397, 276] width 201 height 12
drag, startPoint x: 270, startPoint y: 283, endPoint x: 279, endPoint y: 285, distance: 9.9
click at [269, 283] on div "You must click this to continue" at bounding box center [216, 288] width 110 height 32
click at [282, 282] on input "You must click this to continue" at bounding box center [285, 276] width 12 height 12
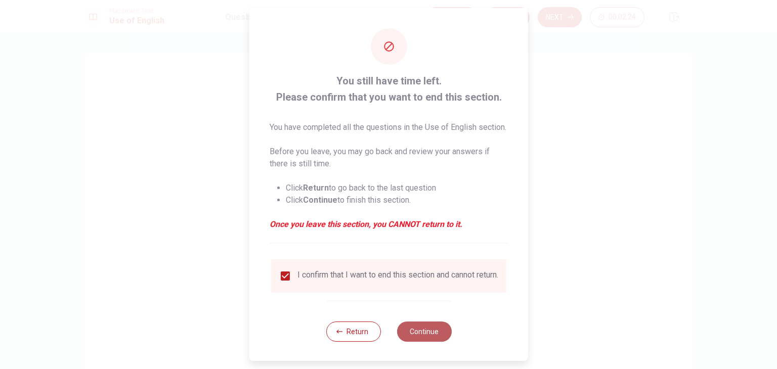
click at [432, 342] on button "Continue" at bounding box center [424, 332] width 55 height 20
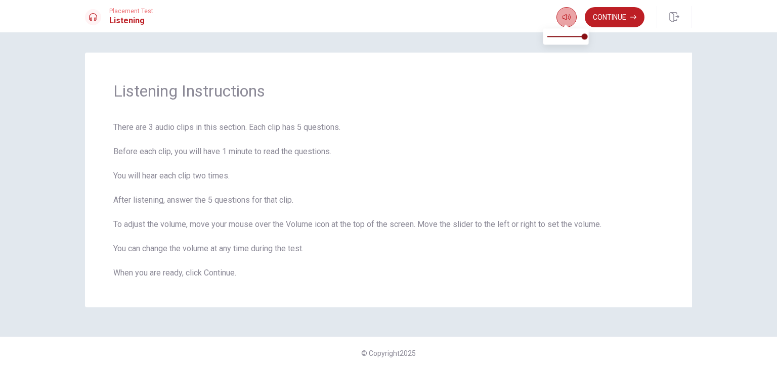
click at [561, 23] on button "button" at bounding box center [566, 17] width 20 height 20
click at [573, 23] on button "Continue" at bounding box center [615, 17] width 60 height 20
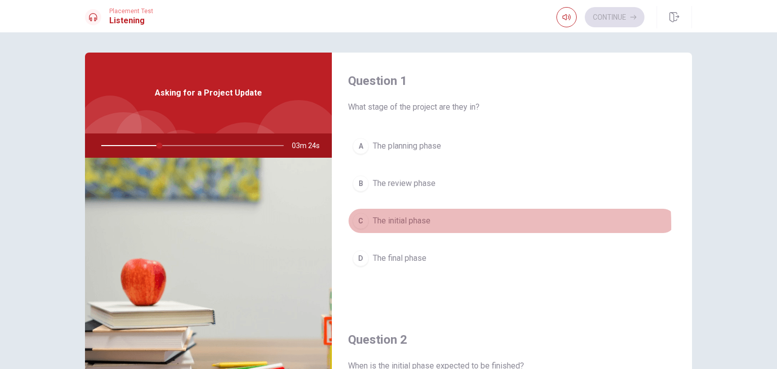
click at [394, 226] on span "The initial phase" at bounding box center [402, 221] width 58 height 12
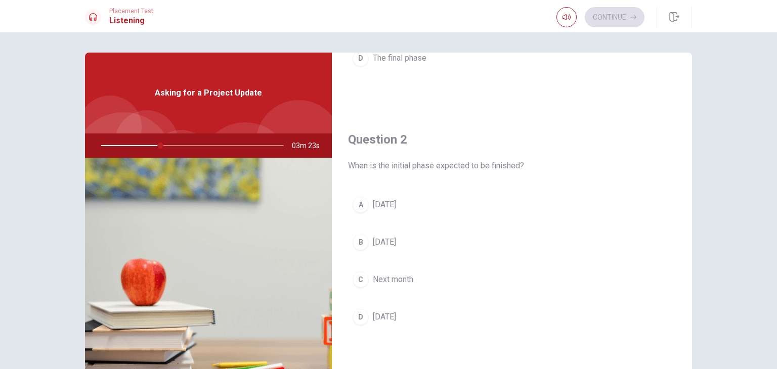
scroll to position [202, 0]
click at [396, 312] on span "[DATE]" at bounding box center [384, 315] width 23 height 12
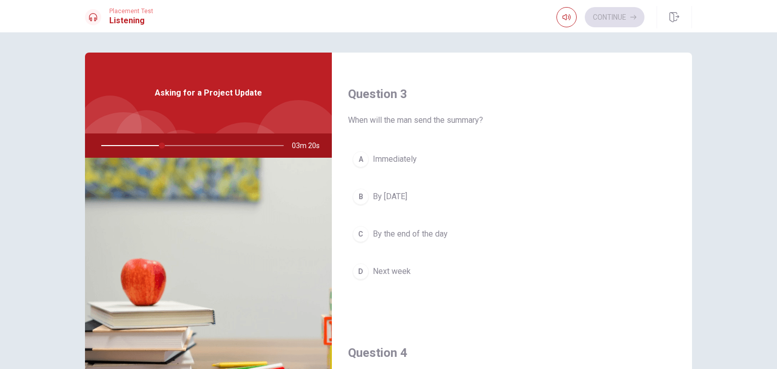
scroll to position [506, 0]
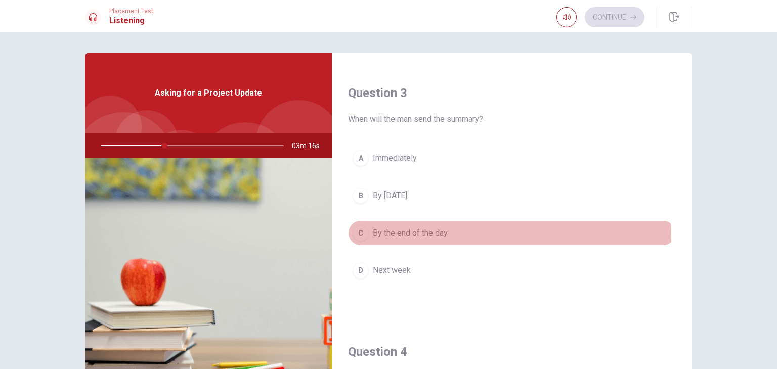
click at [422, 236] on span "By the end of the day" at bounding box center [410, 233] width 75 height 12
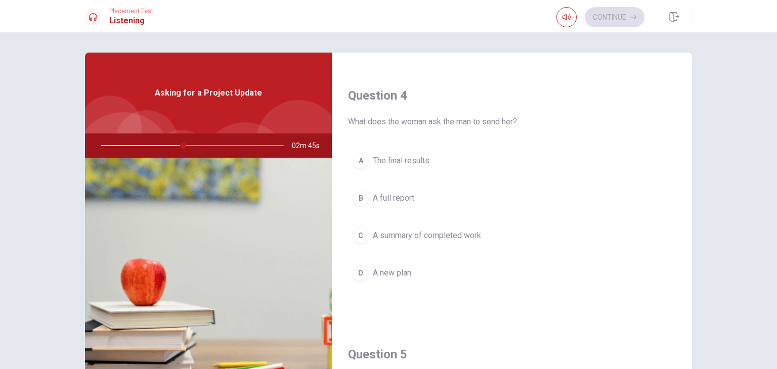
scroll to position [759, 0]
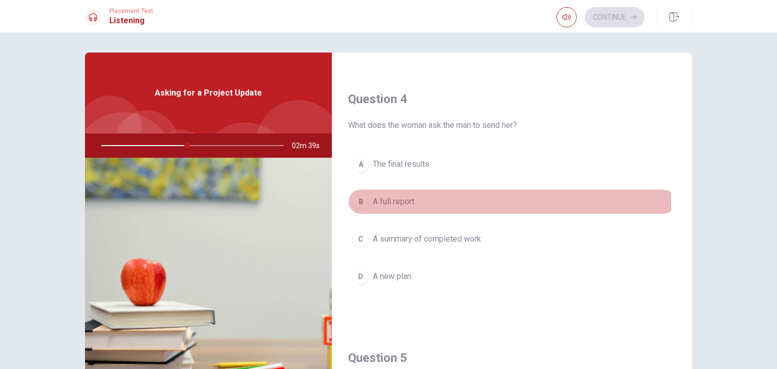
click at [397, 200] on span "A full report" at bounding box center [393, 202] width 41 height 12
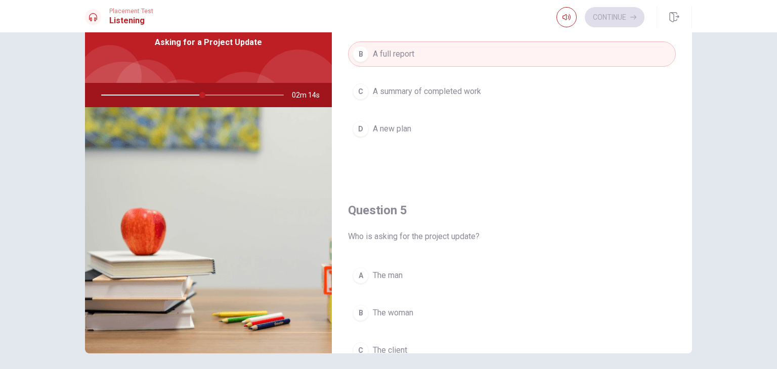
scroll to position [939, 0]
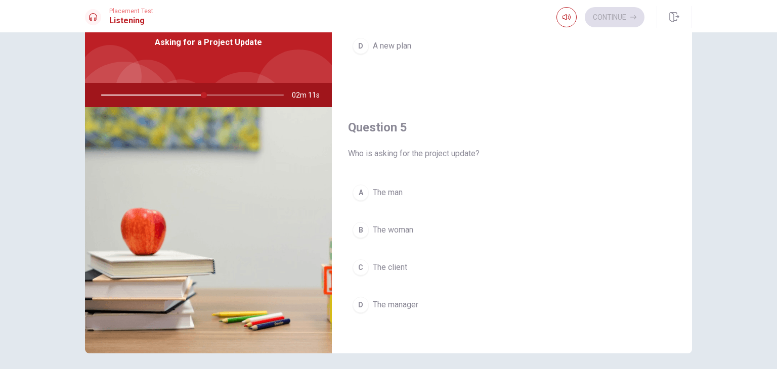
click at [403, 266] on span "The client" at bounding box center [390, 268] width 34 height 12
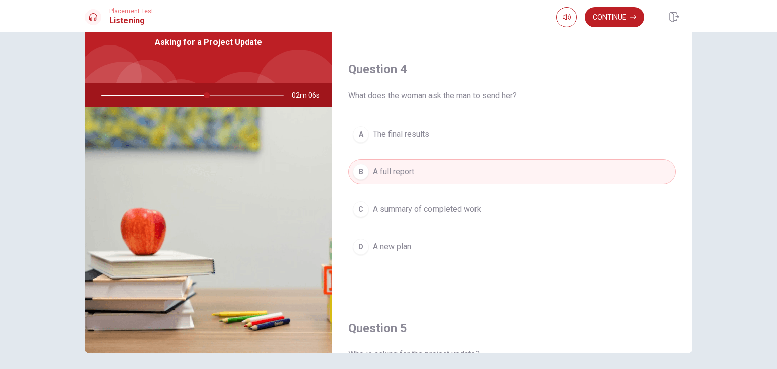
scroll to position [737, 0]
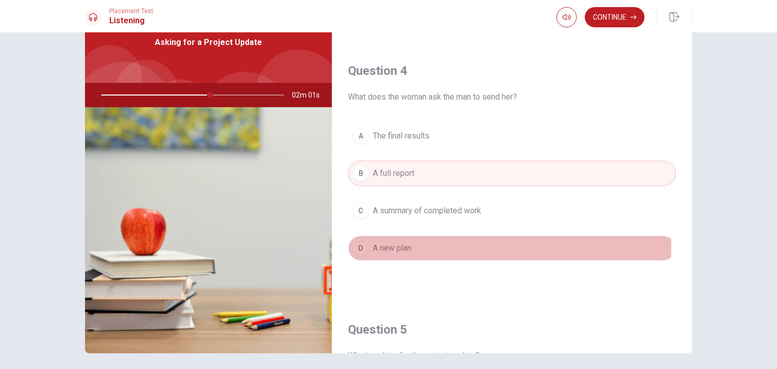
click at [438, 243] on button "D A new plan" at bounding box center [512, 248] width 328 height 25
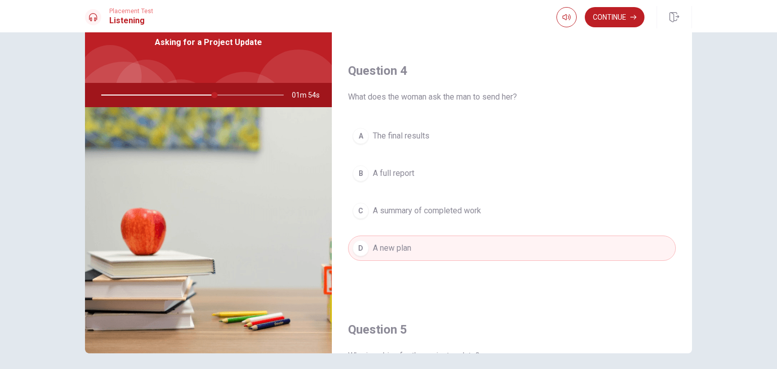
click at [205, 95] on div at bounding box center [190, 95] width 203 height 24
click at [204, 95] on div at bounding box center [190, 95] width 203 height 24
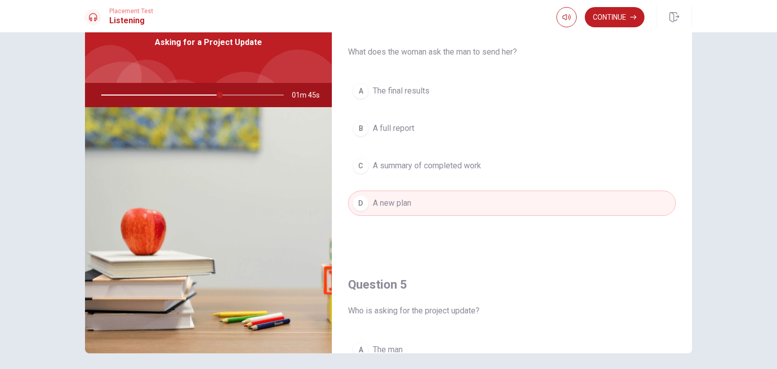
scroll to position [939, 0]
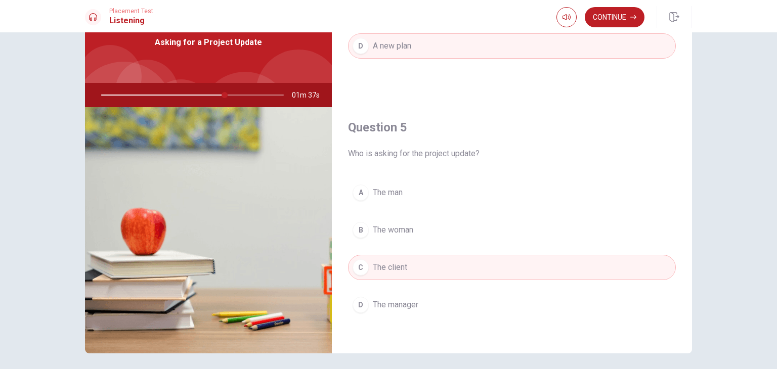
drag, startPoint x: 362, startPoint y: 151, endPoint x: 430, endPoint y: 157, distance: 68.6
click at [430, 157] on div "Question 5 Who is asking for the project update? A The man B The woman C The cl…" at bounding box center [512, 228] width 360 height 259
click at [431, 226] on button "B The woman" at bounding box center [512, 230] width 328 height 25
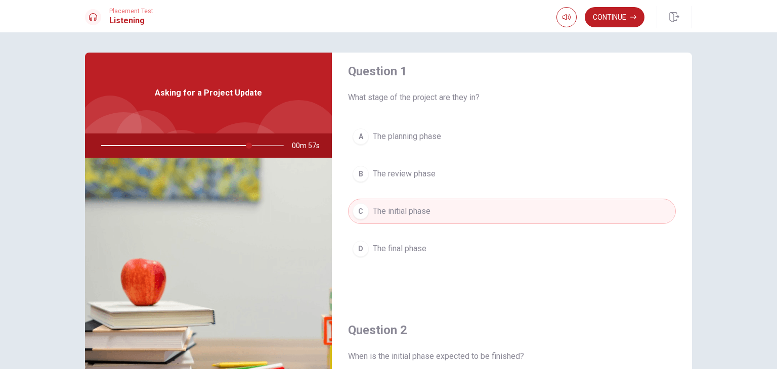
scroll to position [0, 0]
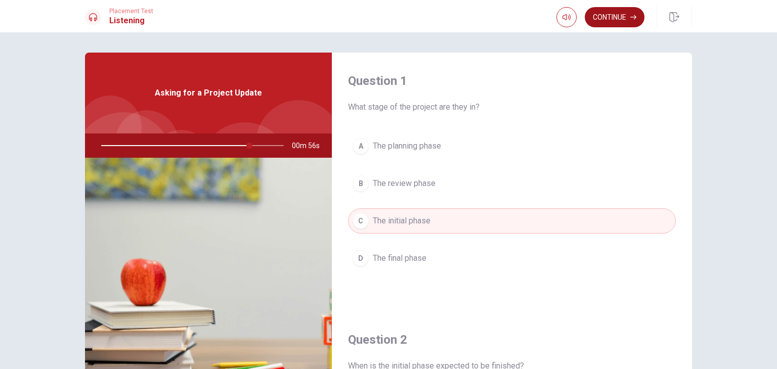
click at [573, 18] on icon "button" at bounding box center [633, 17] width 6 height 6
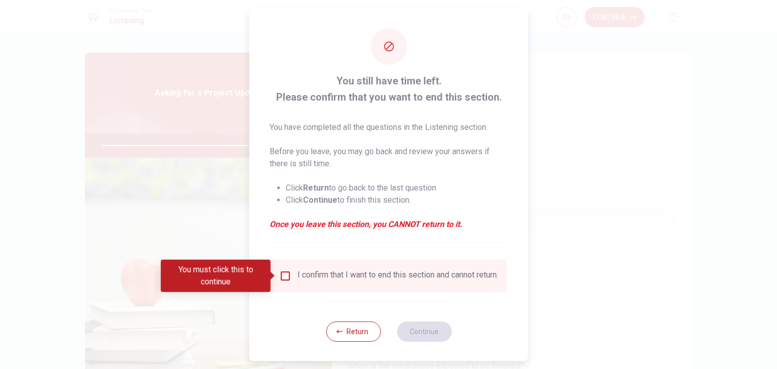
drag, startPoint x: 311, startPoint y: 271, endPoint x: 305, endPoint y: 274, distance: 7.0
click at [311, 271] on div "I confirm that I want to end this section and cannot return." at bounding box center [397, 276] width 201 height 12
click at [281, 274] on input "You must click this to continue" at bounding box center [285, 276] width 12 height 12
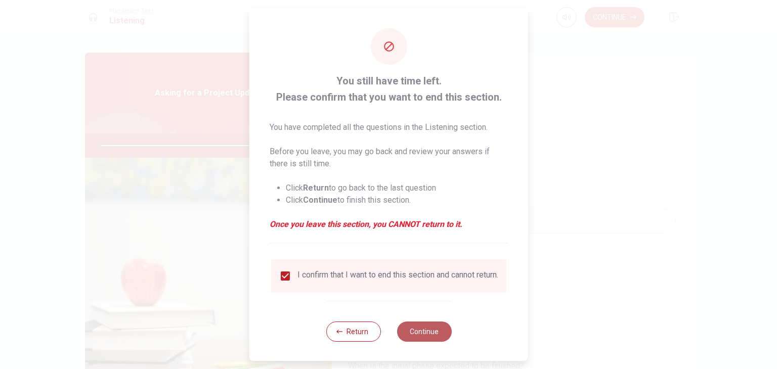
click at [433, 342] on button "Continue" at bounding box center [424, 332] width 55 height 20
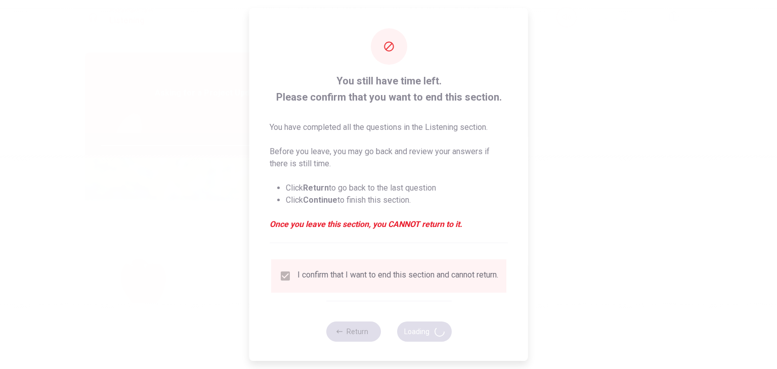
type input "83"
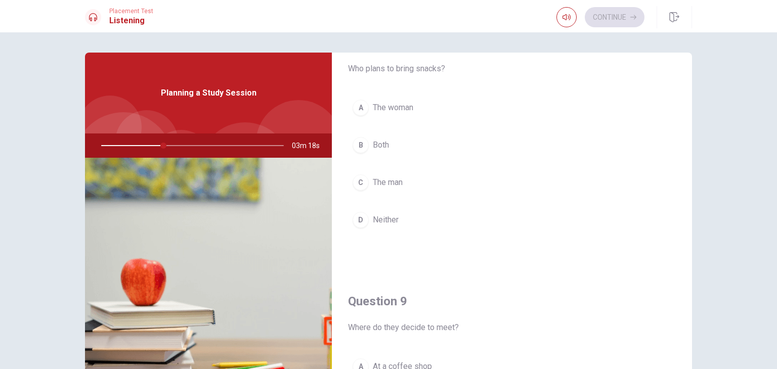
scroll to position [759, 0]
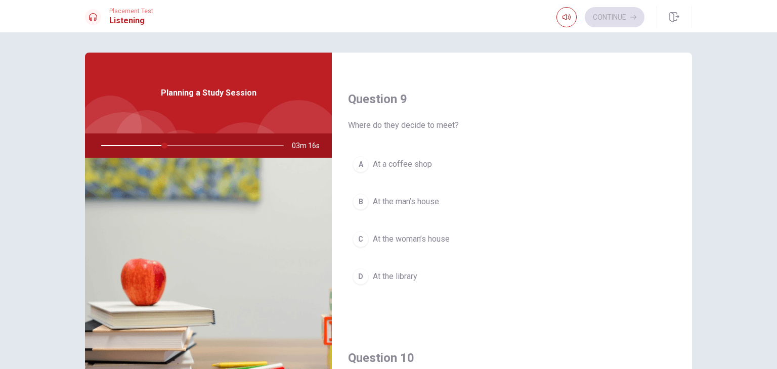
click at [385, 277] on span "At the library" at bounding box center [395, 277] width 45 height 12
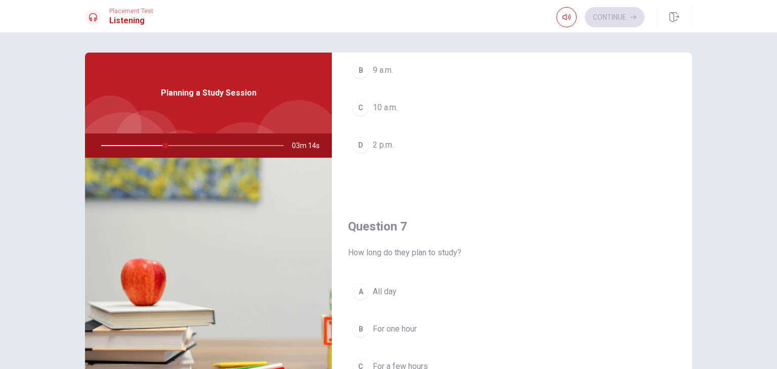
scroll to position [51, 0]
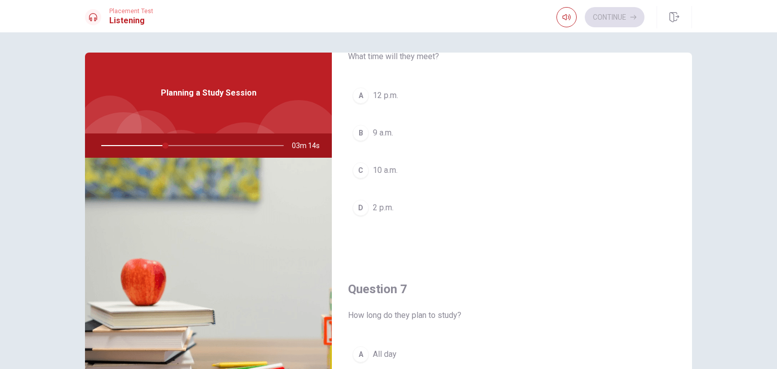
click at [391, 168] on span "10 a.m." at bounding box center [385, 170] width 25 height 12
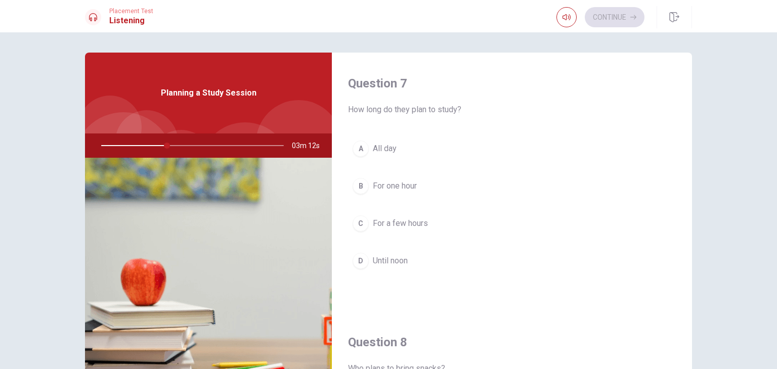
scroll to position [253, 0]
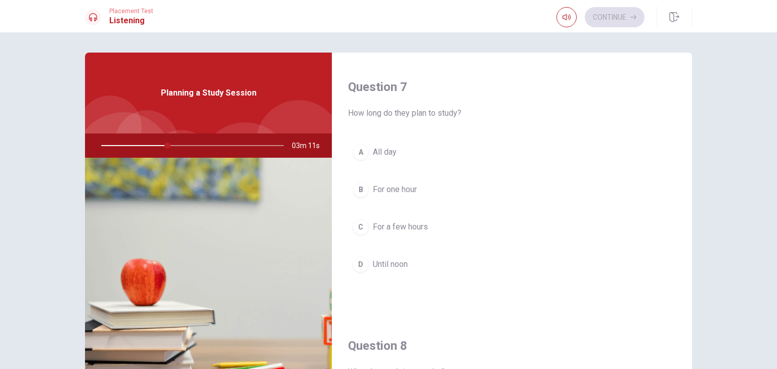
click at [403, 229] on span "For a few hours" at bounding box center [400, 227] width 55 height 12
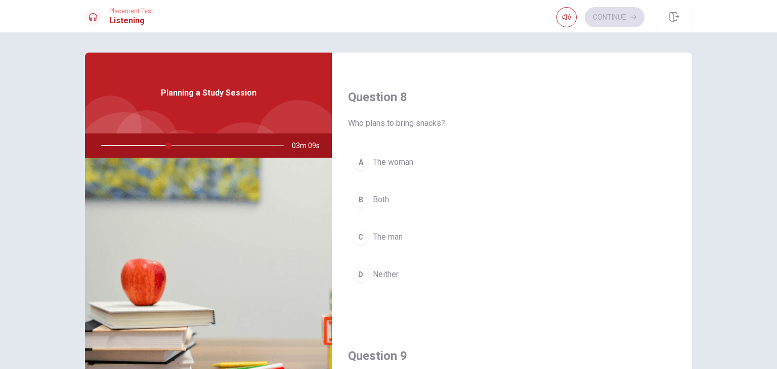
scroll to position [506, 0]
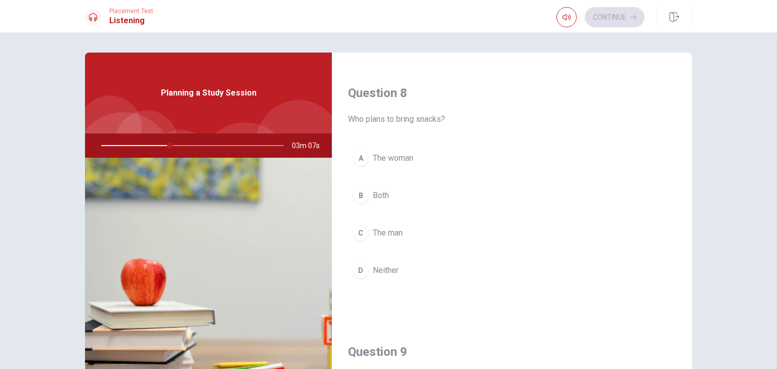
click at [395, 160] on span "The woman" at bounding box center [393, 158] width 40 height 12
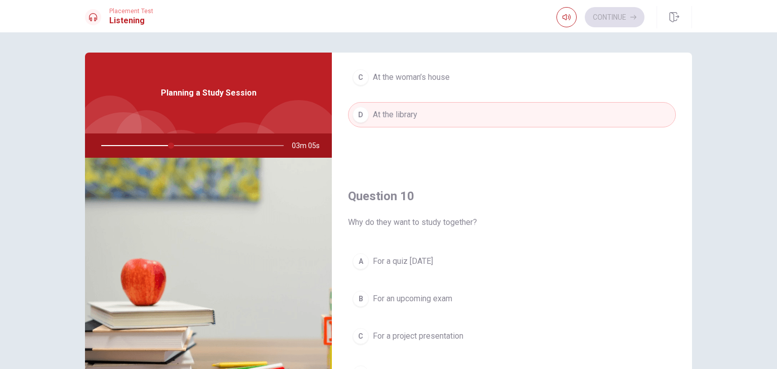
scroll to position [939, 0]
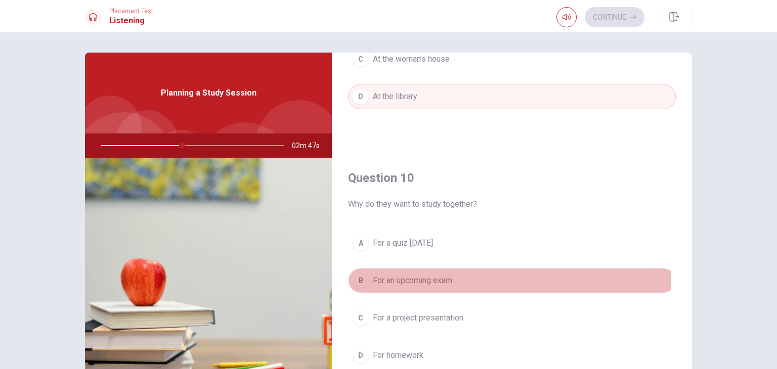
click at [420, 280] on span "For an upcoming exam" at bounding box center [412, 281] width 79 height 12
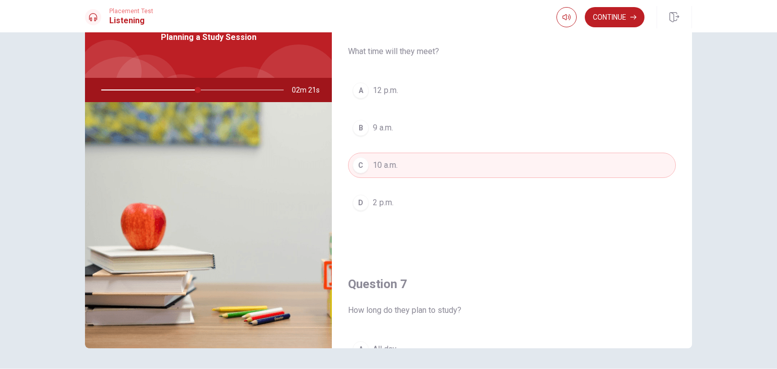
scroll to position [0, 0]
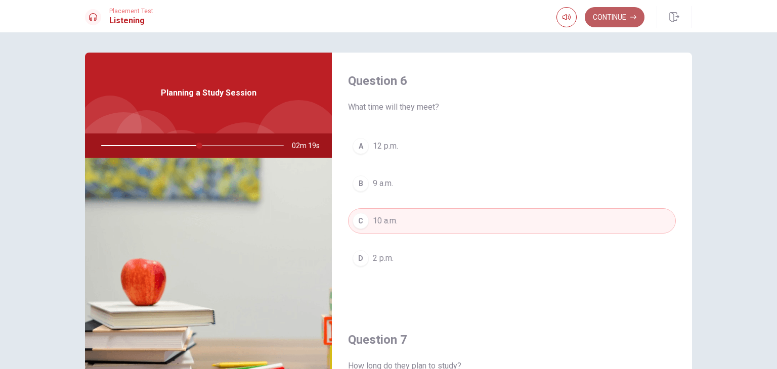
click at [573, 19] on button "Continue" at bounding box center [615, 17] width 60 height 20
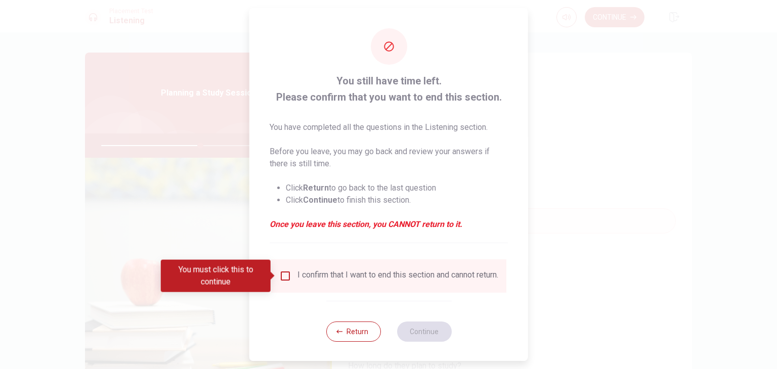
click at [322, 267] on div "I confirm that I want to end this section and cannot return." at bounding box center [388, 276] width 235 height 33
click at [316, 275] on div "I confirm that I want to end this section and cannot return." at bounding box center [397, 276] width 201 height 12
click at [271, 278] on span at bounding box center [274, 276] width 6 height 8
click at [282, 273] on input "You must click this to continue" at bounding box center [285, 276] width 12 height 12
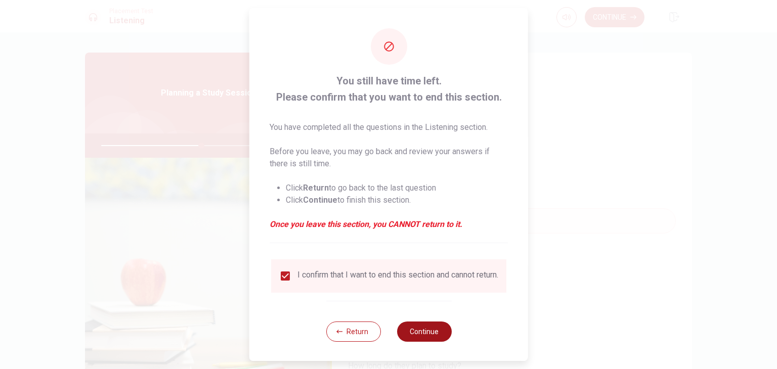
click at [406, 336] on button "Continue" at bounding box center [424, 332] width 55 height 20
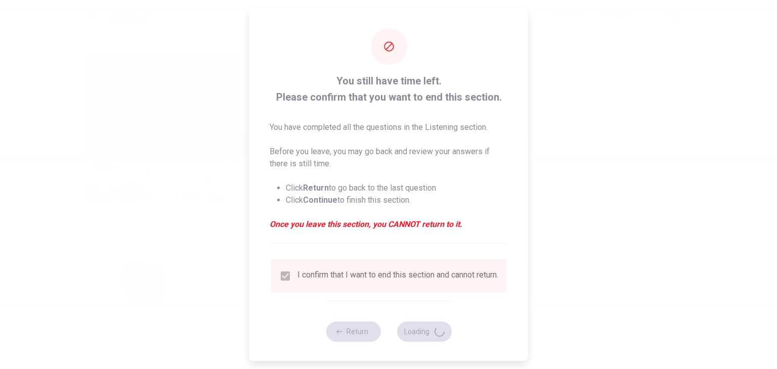
type input "56"
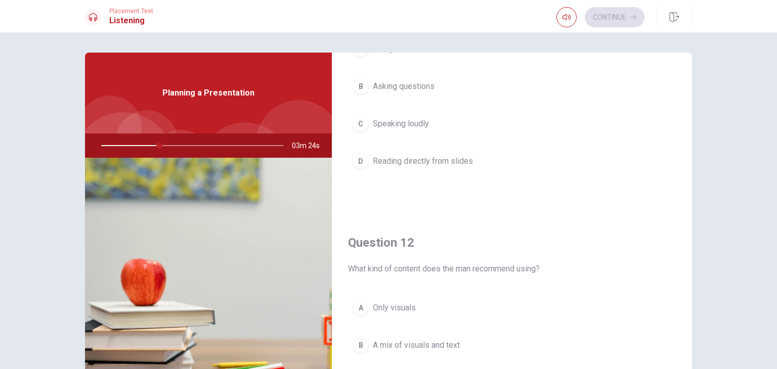
scroll to position [101, 0]
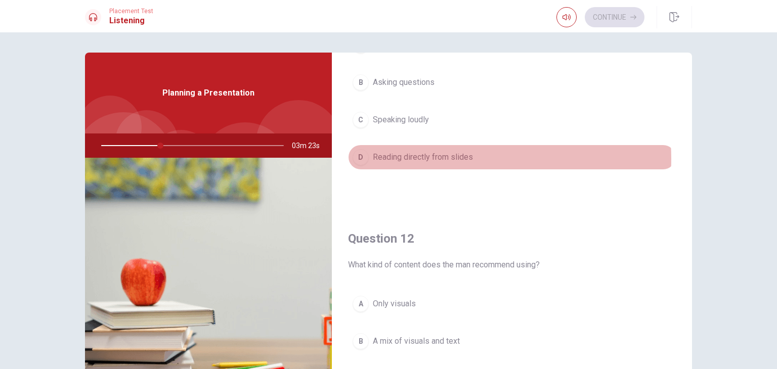
click at [439, 158] on span "Reading directly from slides" at bounding box center [423, 157] width 100 height 12
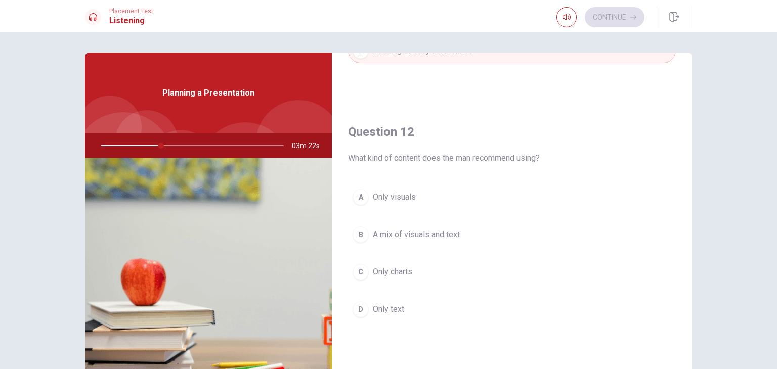
scroll to position [253, 0]
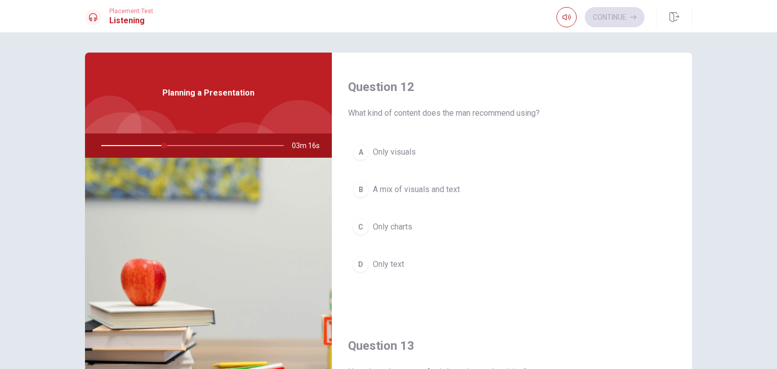
click at [429, 186] on span "A mix of visuals and text" at bounding box center [416, 190] width 87 height 12
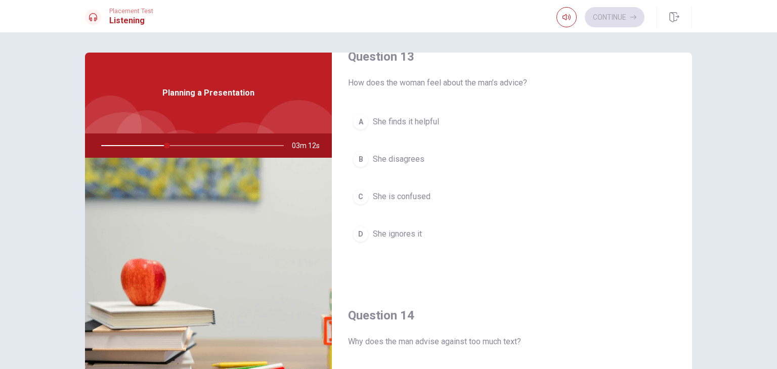
scroll to position [506, 0]
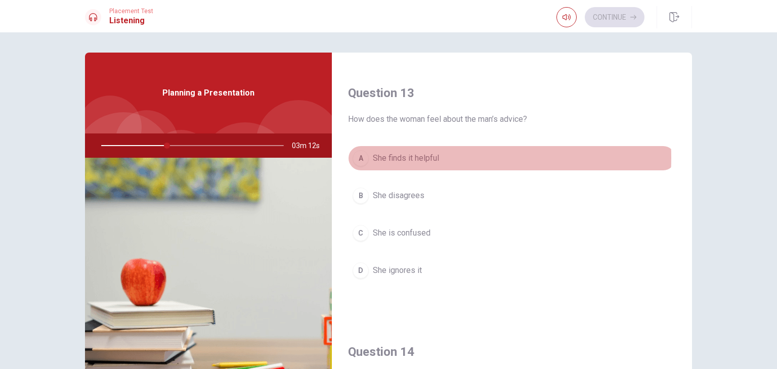
click at [415, 156] on span "She finds it helpful" at bounding box center [406, 158] width 66 height 12
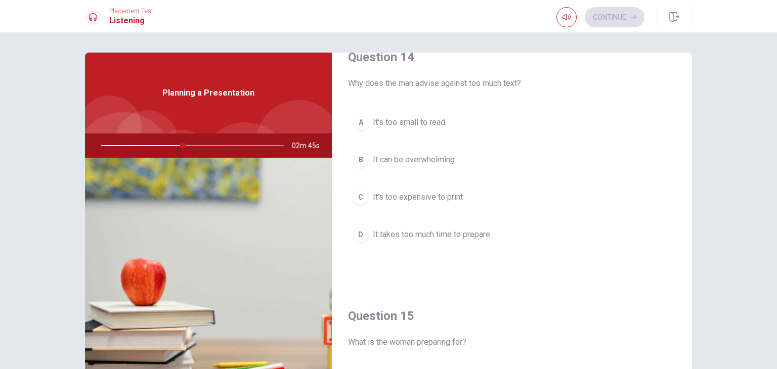
scroll to position [809, 0]
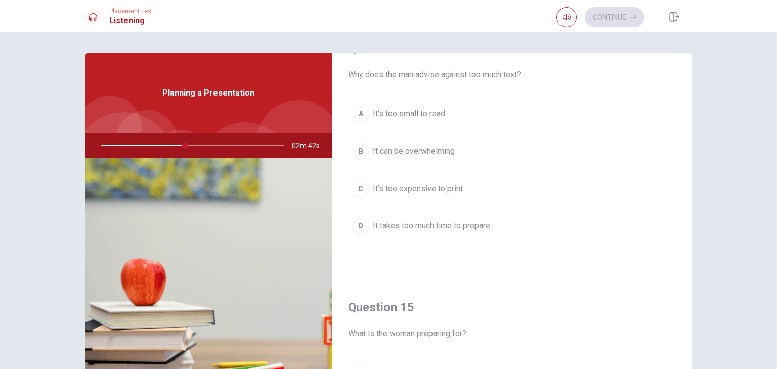
click at [417, 154] on button "B It can be overwhelming" at bounding box center [512, 151] width 328 height 25
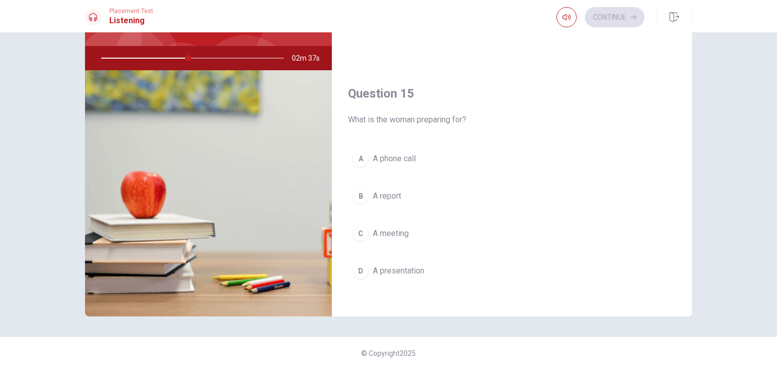
scroll to position [939, 0]
click at [405, 265] on span "A presentation" at bounding box center [399, 268] width 52 height 12
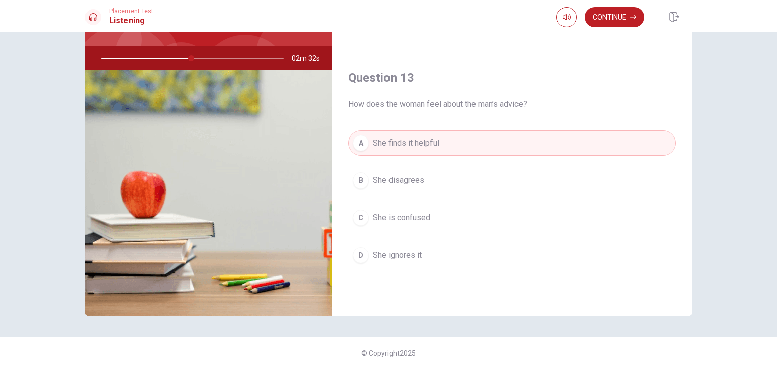
scroll to position [433, 0]
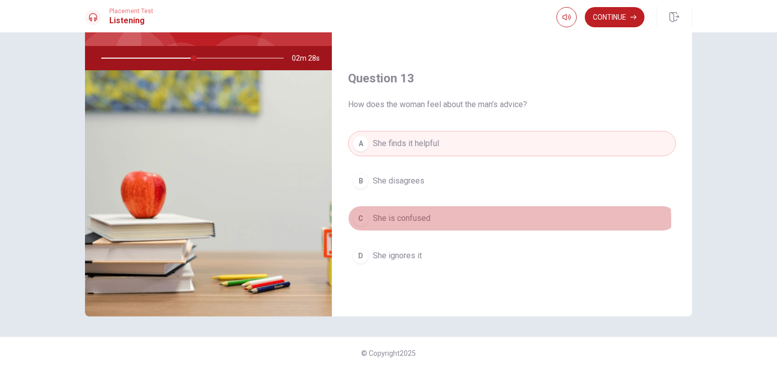
click at [423, 219] on span "She is confused" at bounding box center [402, 218] width 58 height 12
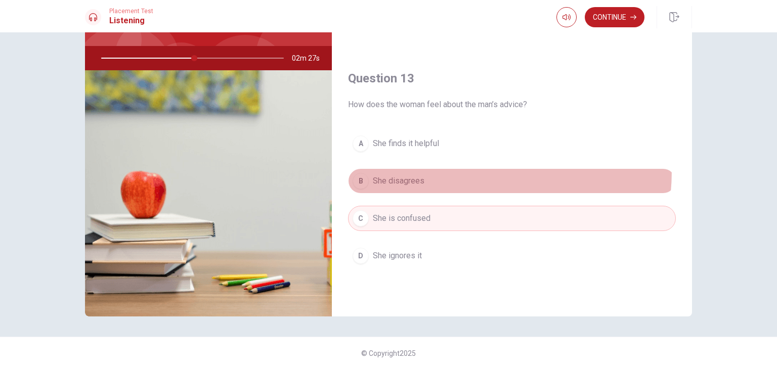
click at [429, 168] on button "B She disagrees" at bounding box center [512, 180] width 328 height 25
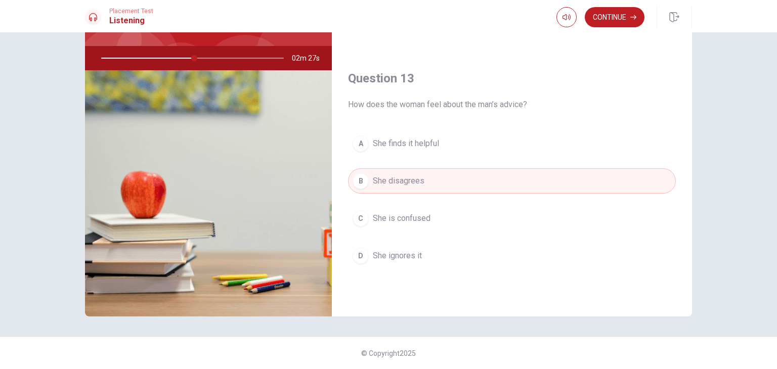
click at [430, 154] on div "A She finds it helpful B She disagrees C She is confused D She ignores it" at bounding box center [512, 210] width 328 height 158
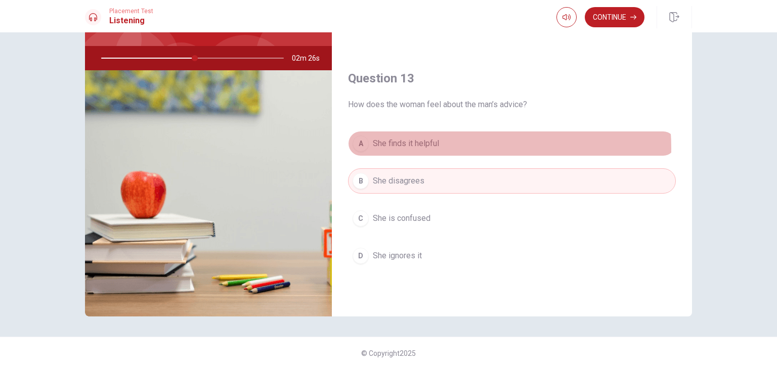
click at [431, 146] on span "She finds it helpful" at bounding box center [406, 144] width 66 height 12
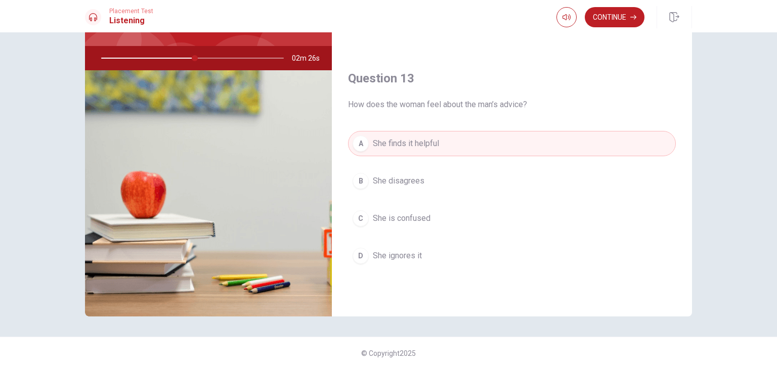
click at [430, 210] on button "C She is confused" at bounding box center [512, 218] width 328 height 25
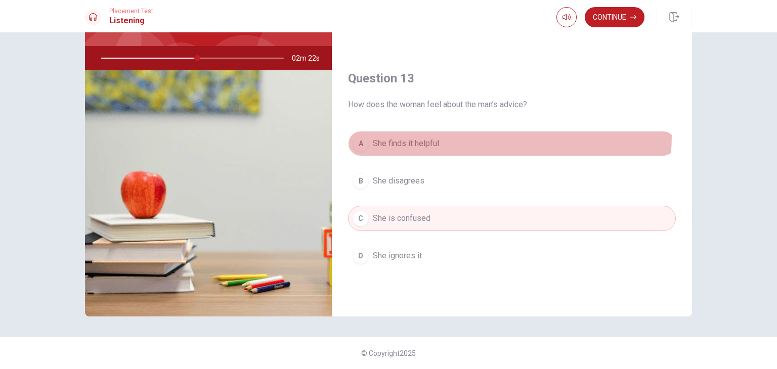
click at [441, 133] on button "A She finds it helpful" at bounding box center [512, 143] width 328 height 25
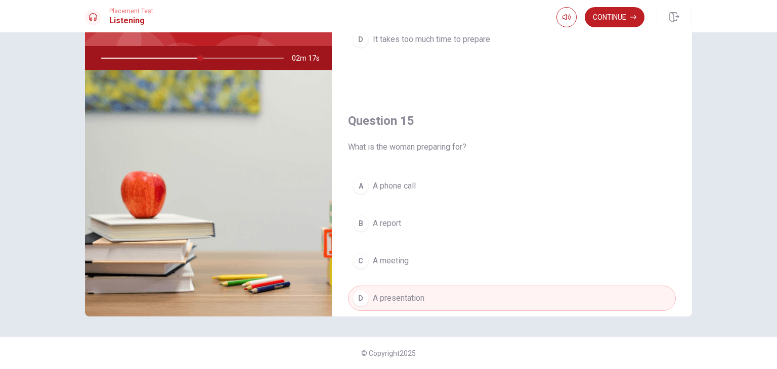
scroll to position [787, 0]
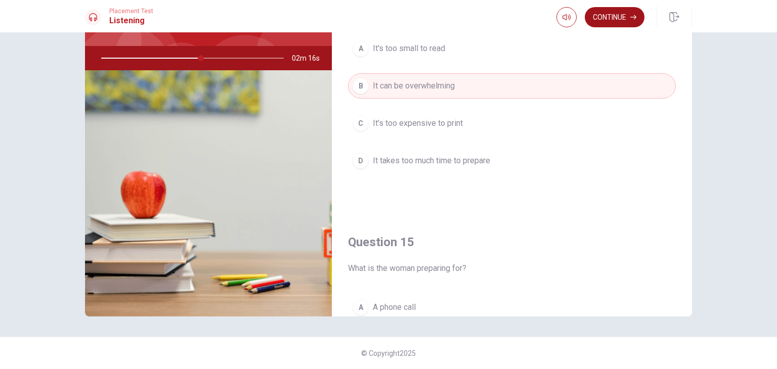
click at [573, 21] on button "Continue" at bounding box center [615, 17] width 60 height 20
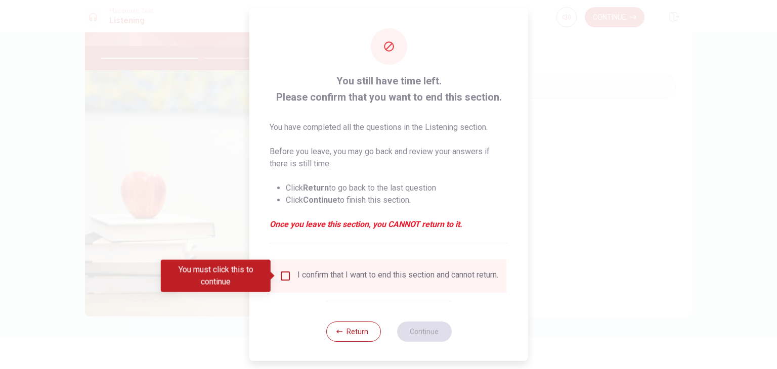
click at [280, 280] on input "You must click this to continue" at bounding box center [285, 276] width 12 height 12
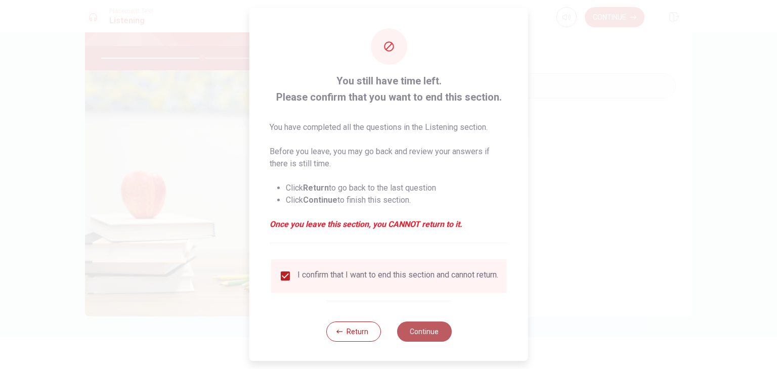
click at [415, 336] on button "Continue" at bounding box center [424, 332] width 55 height 20
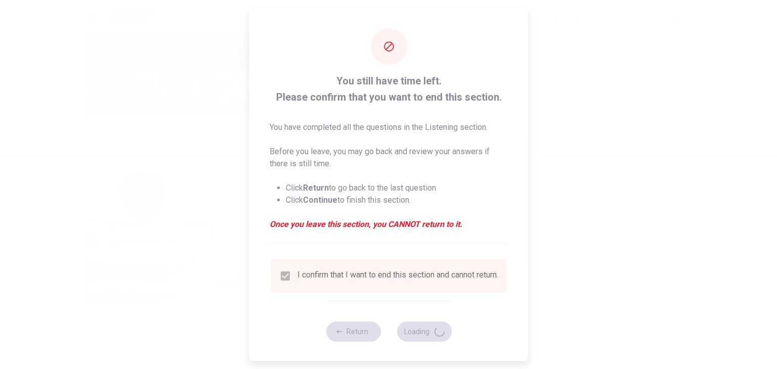
type input "57"
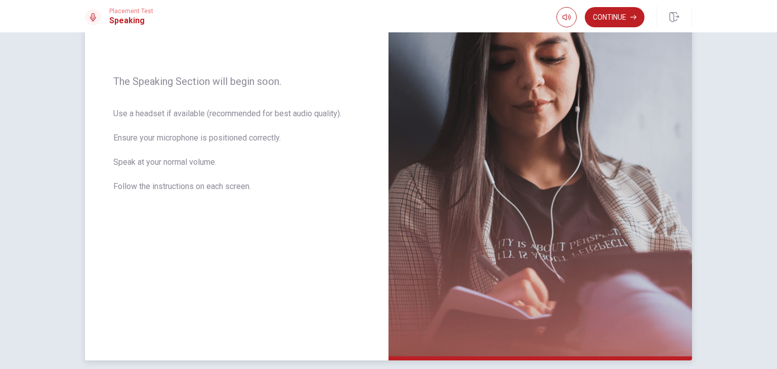
scroll to position [101, 0]
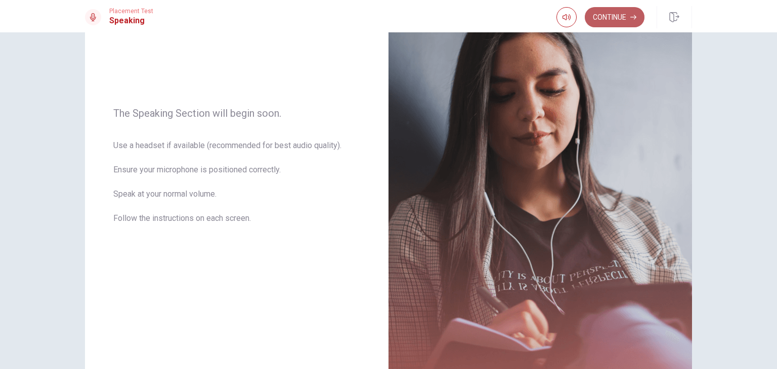
click at [573, 23] on button "Continue" at bounding box center [615, 17] width 60 height 20
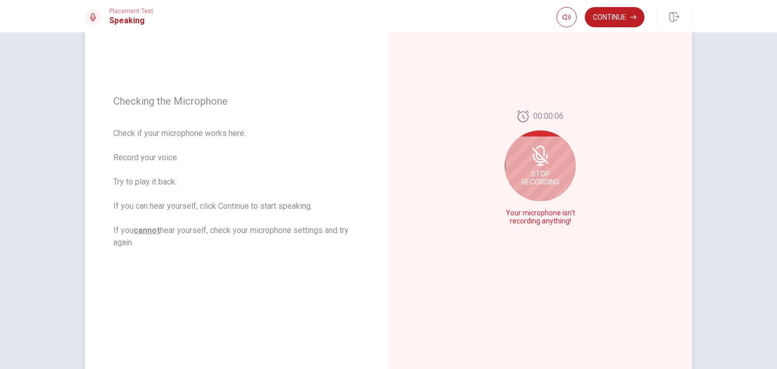
click at [536, 159] on icon at bounding box center [540, 155] width 8 height 9
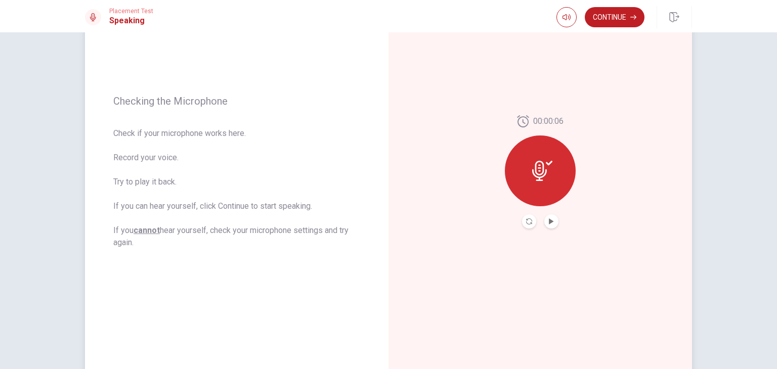
click at [543, 172] on icon at bounding box center [539, 171] width 15 height 20
click at [549, 221] on icon "Play Audio" at bounding box center [551, 222] width 5 height 6
click at [529, 223] on icon "Record Again" at bounding box center [529, 222] width 6 height 6
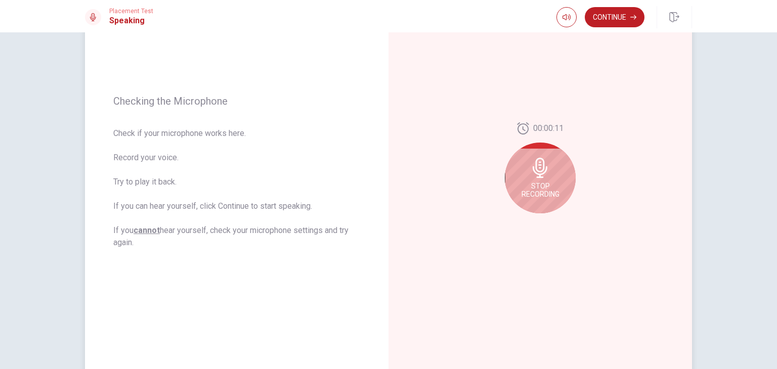
click at [556, 177] on div "Stop Recording" at bounding box center [540, 178] width 71 height 71
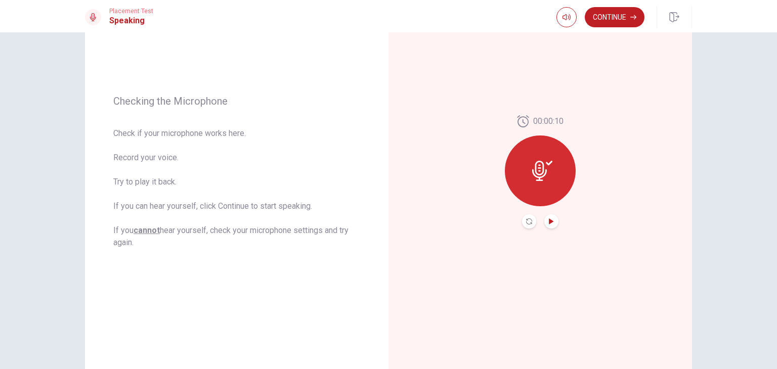
click at [550, 224] on icon "Play Audio" at bounding box center [551, 222] width 6 height 6
click at [573, 18] on button "Continue" at bounding box center [615, 17] width 60 height 20
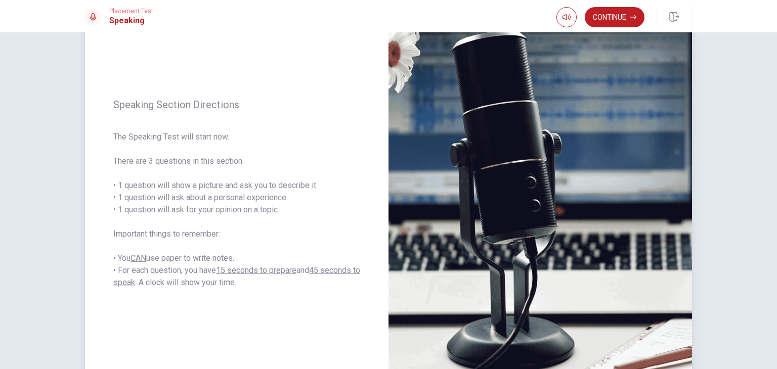
scroll to position [76, 0]
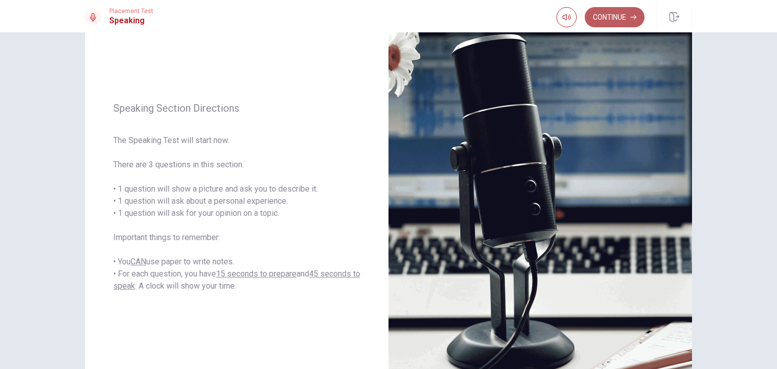
click at [573, 17] on button "Continue" at bounding box center [615, 17] width 60 height 20
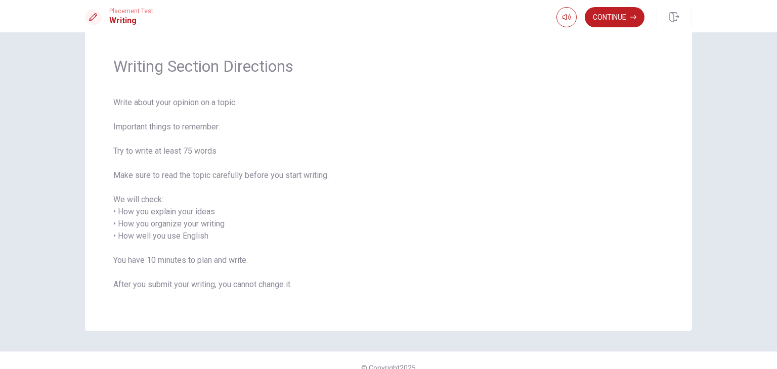
scroll to position [0, 0]
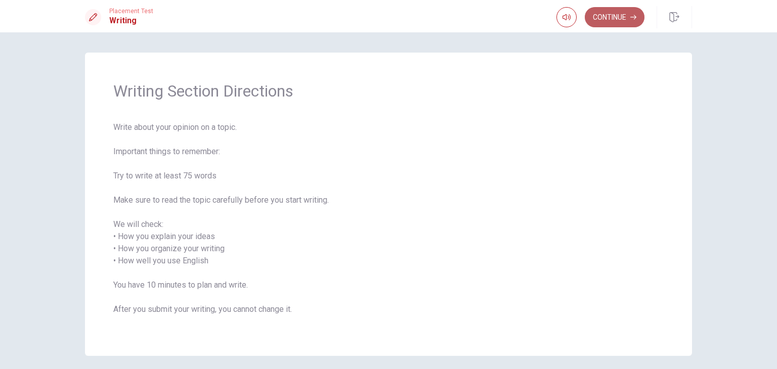
click at [573, 21] on button "Continue" at bounding box center [615, 17] width 60 height 20
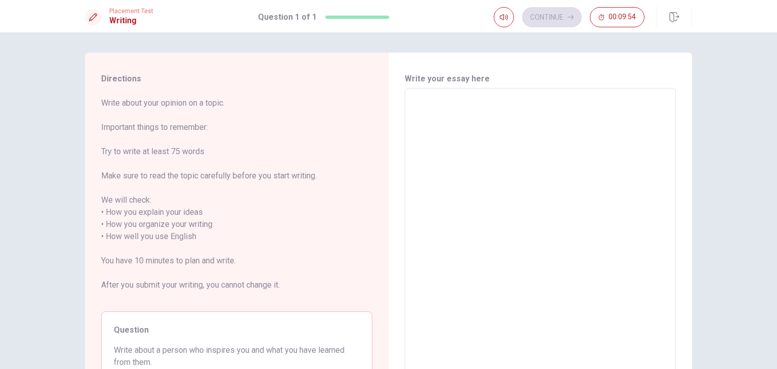
drag, startPoint x: 98, startPoint y: 124, endPoint x: 185, endPoint y: 132, distance: 87.4
click at [185, 132] on div "Directions Write about your opinion on a topic. Important things to remember: T…" at bounding box center [237, 237] width 304 height 369
drag, startPoint x: 507, startPoint y: 130, endPoint x: 544, endPoint y: 147, distance: 41.0
click at [544, 147] on textarea at bounding box center [540, 237] width 257 height 281
click at [573, 116] on textarea at bounding box center [540, 237] width 257 height 281
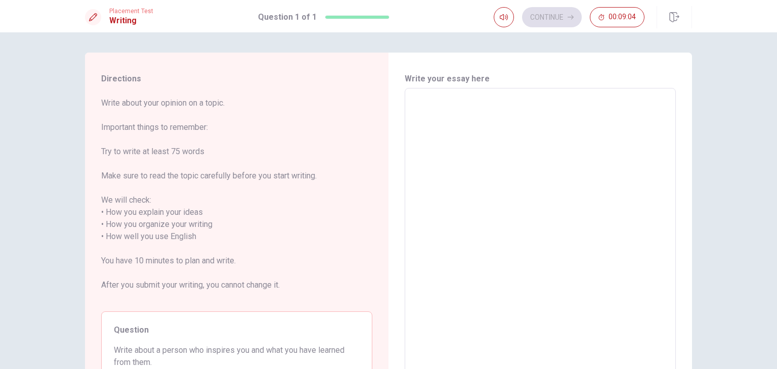
click at [502, 203] on textarea at bounding box center [540, 237] width 257 height 281
type textarea "i"
type textarea "x"
type textarea "い"
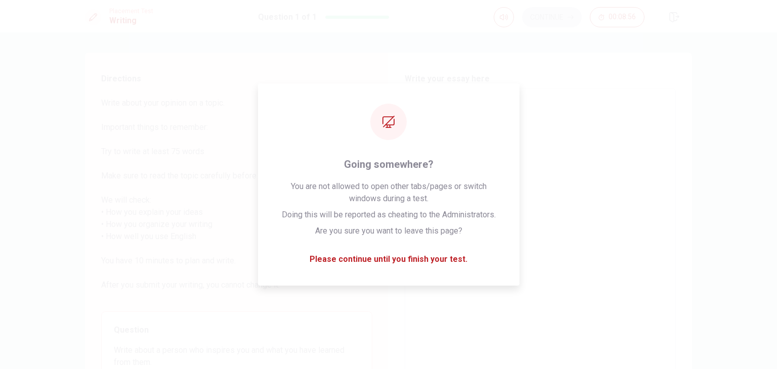
type textarea "x"
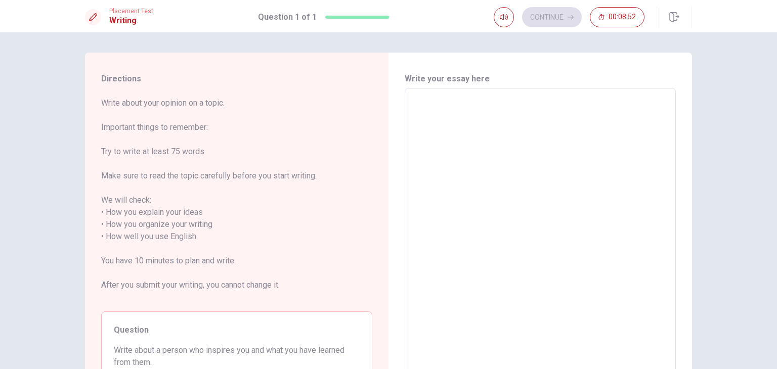
type textarea "I"
type textarea "x"
type textarea "I"
type textarea "x"
type textarea "I i"
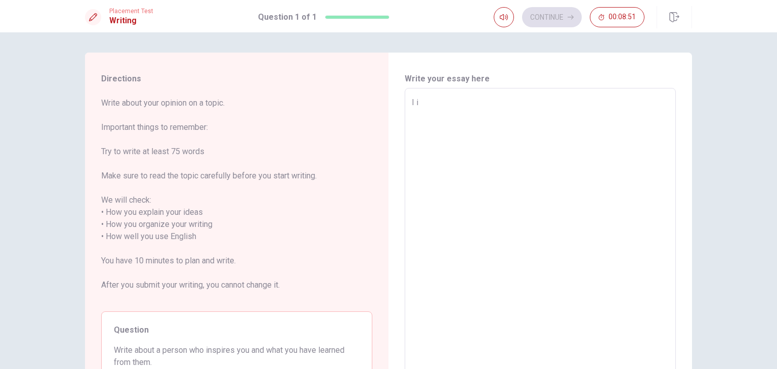
type textarea "x"
type textarea "I in"
type textarea "x"
type textarea "I ins"
type textarea "x"
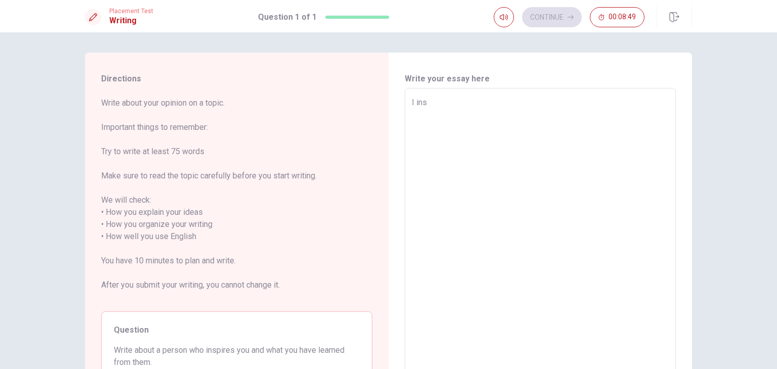
type textarea "I insp"
type textarea "x"
type textarea "I inspi"
type textarea "x"
type textarea "I inspir"
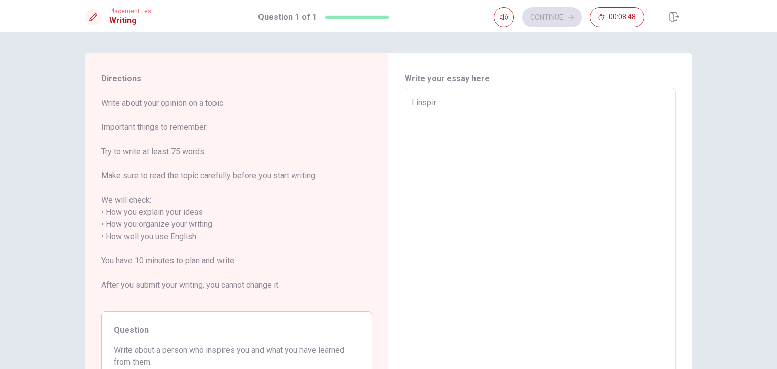
type textarea "x"
type textarea "I inspire"
type textarea "x"
type textarea "I inspires"
type textarea "x"
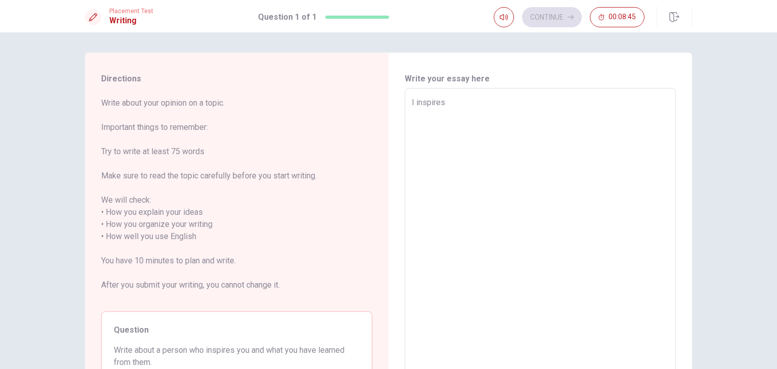
type textarea "I inspires"
type textarea "x"
type textarea "I inspires m"
type textarea "x"
type textarea "I inspires my"
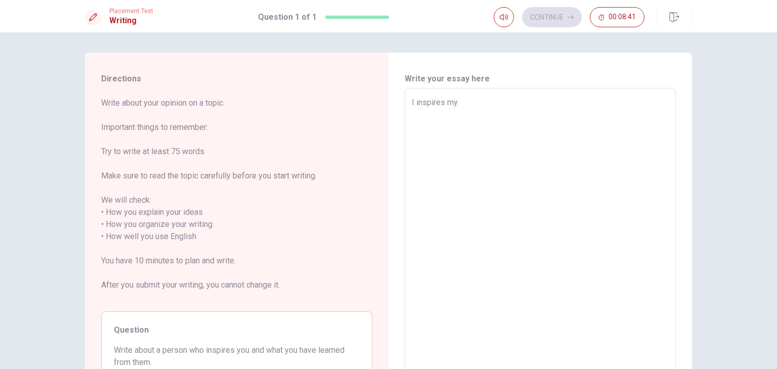
type textarea "x"
type textarea "I inspires my"
type textarea "x"
type textarea "I inspires my p"
type textarea "x"
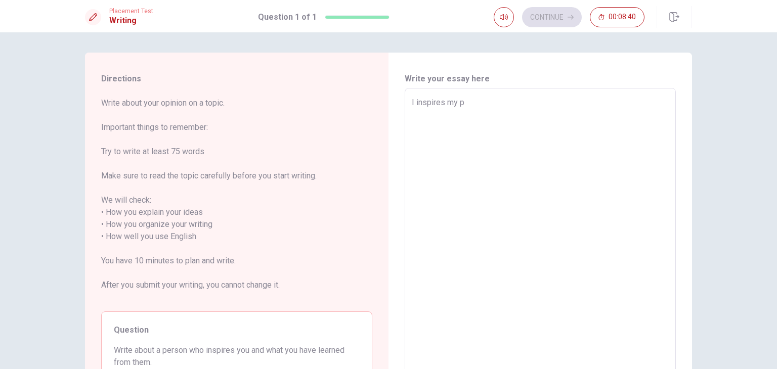
type textarea "I inspires my pa"
type textarea "x"
type textarea "I inspires my par"
type textarea "x"
type textarea "I inspires my pare"
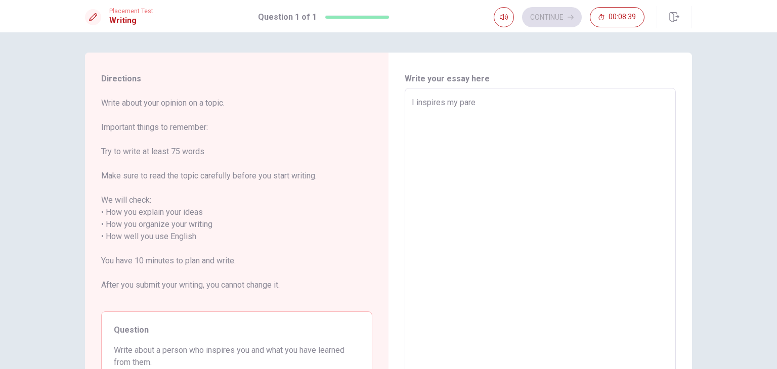
type textarea "x"
type textarea "I inspires my paren"
type textarea "x"
type textarea "I inspires my parent"
type textarea "x"
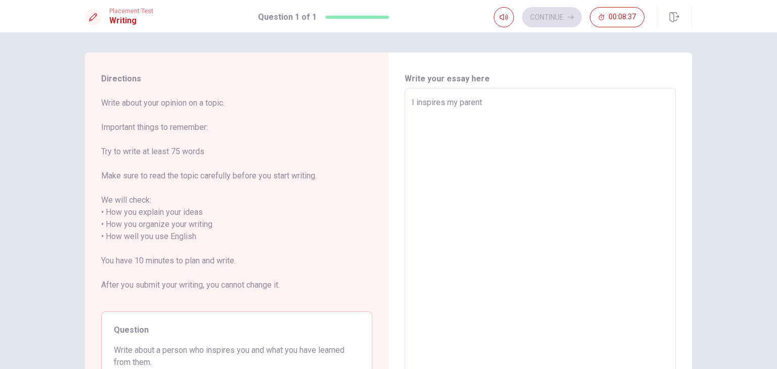
type textarea "I inspires my parents"
type textarea "x"
type textarea "I inspires my parents."
type textarea "x"
type textarea "I inspires my parents"
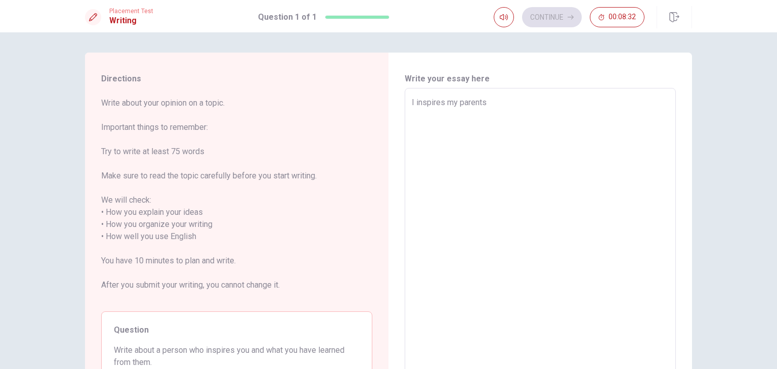
type textarea "x"
type textarea "I inspires my parent"
type textarea "x"
type textarea "I inspires my paren"
type textarea "x"
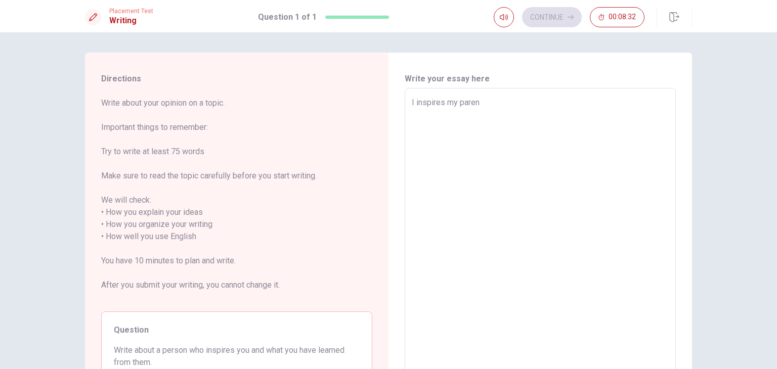
type textarea "I inspires my pare"
type textarea "x"
type textarea "I inspires my par"
type textarea "x"
type textarea "I inspires my pa"
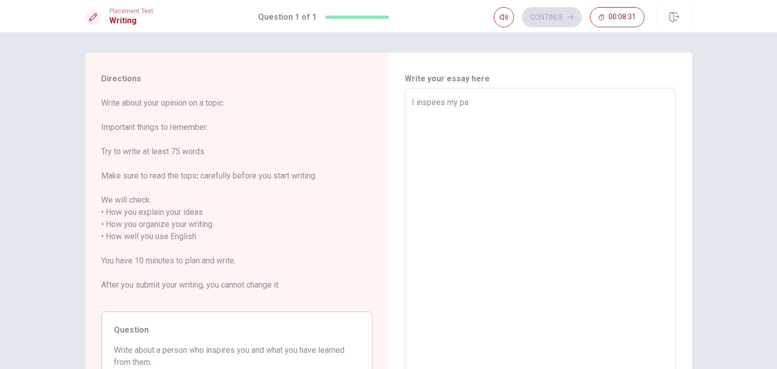
type textarea "x"
type textarea "I inspires my p"
type textarea "x"
type textarea "I inspires my"
type textarea "x"
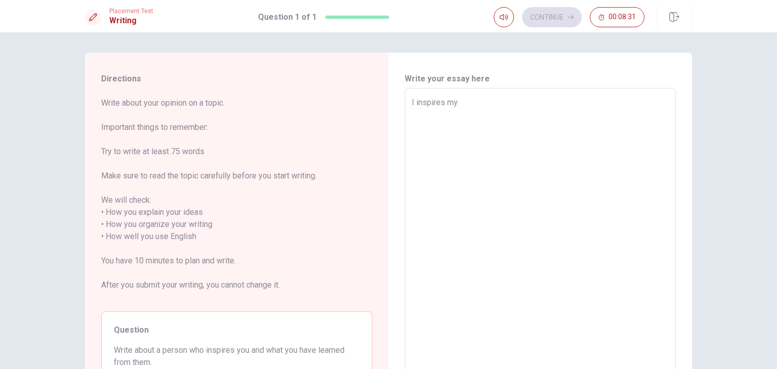
type textarea "I inspires my"
type textarea "x"
type textarea "I inspires m"
type textarea "x"
type textarea "I inspires"
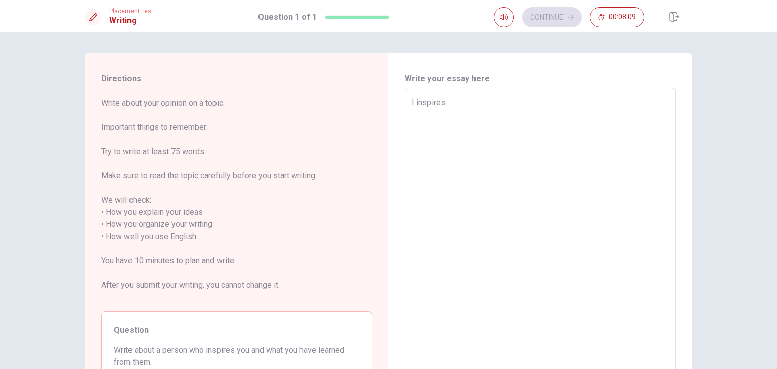
type textarea "x"
type textarea "I inspires m"
type textarea "x"
type textarea "I inspires my"
type textarea "x"
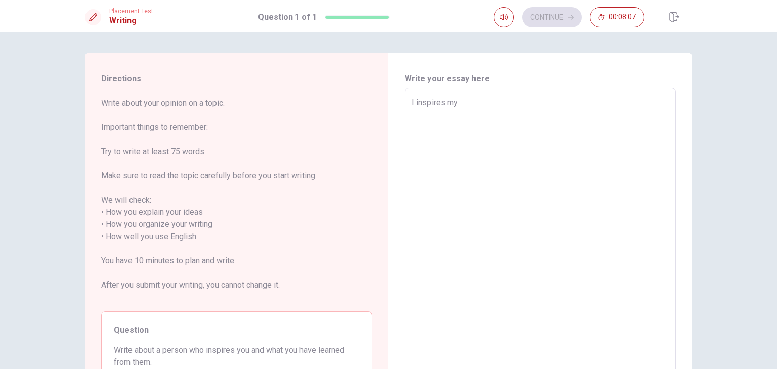
type textarea "I inspires m"
type textarea "x"
type textarea "I inspires"
type textarea "x"
type textarea "I inspires"
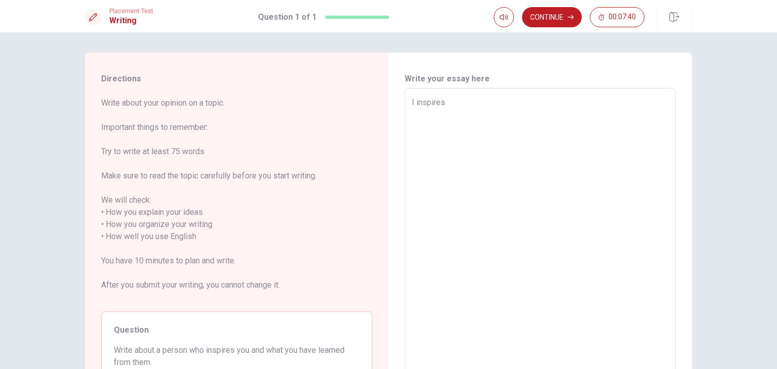
type textarea "x"
type textarea "I inspire"
type textarea "x"
type textarea "I inspir"
type textarea "x"
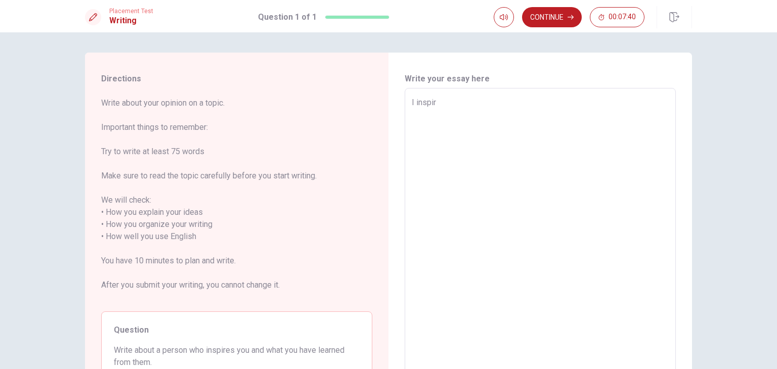
type textarea "I inspi"
type textarea "x"
type textarea "I insp"
type textarea "x"
type textarea "I in"
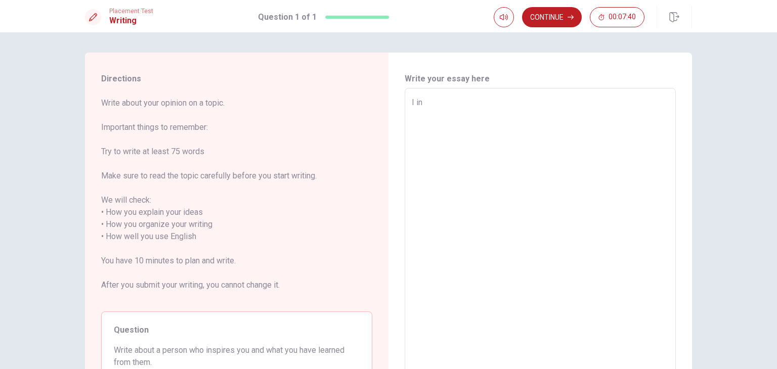
type textarea "x"
type textarea "I"
type textarea "x"
type textarea "I"
type textarea "x"
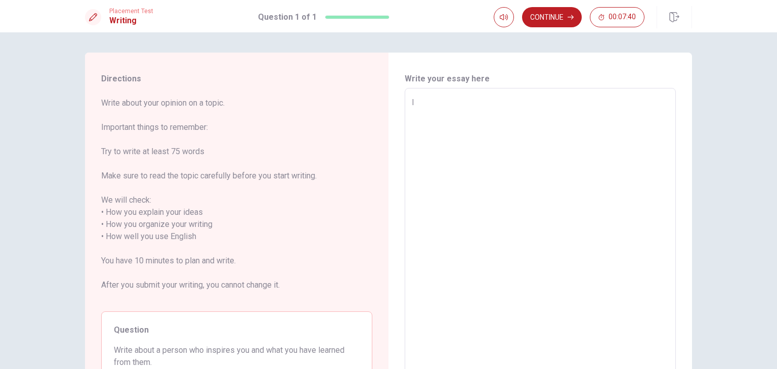
type textarea "x"
type textarea "m"
type textarea "x"
type textarea "my"
type textarea "x"
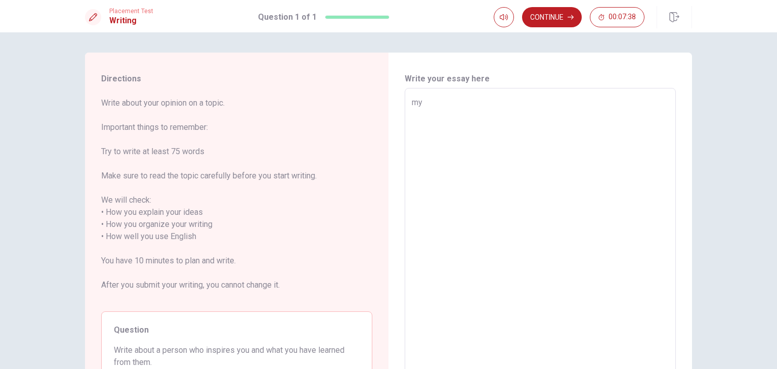
type textarea "my"
type textarea "x"
type textarea "my"
type textarea "x"
type textarea "m"
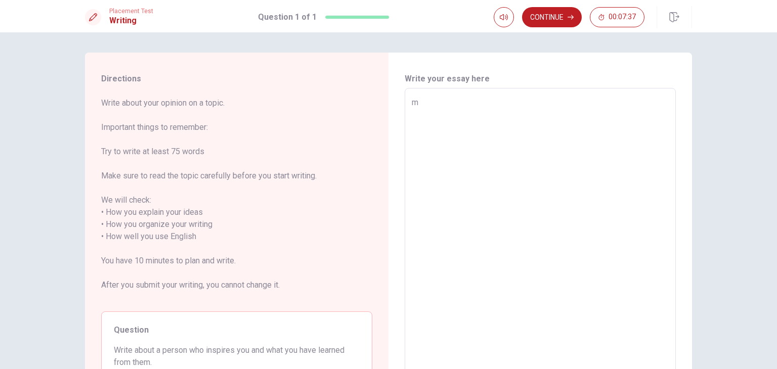
type textarea "x"
type textarea "M"
type textarea "x"
type textarea "My"
type textarea "x"
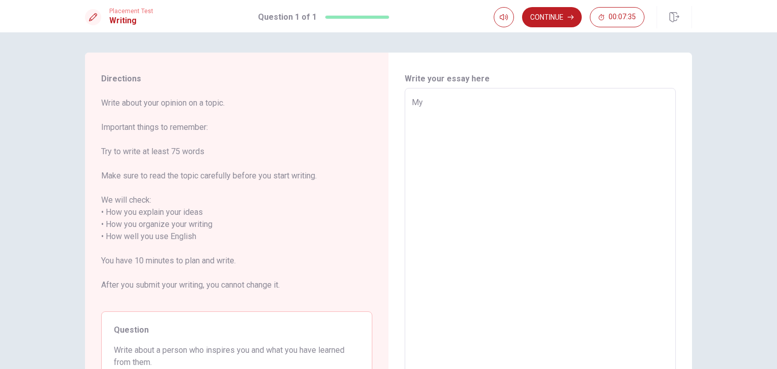
type textarea "My"
type textarea "x"
type textarea "My p"
type textarea "x"
type textarea "My pa"
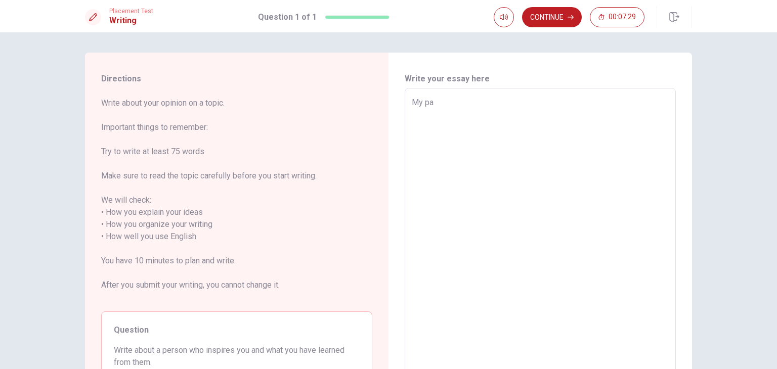
type textarea "x"
type textarea "My par"
type textarea "x"
type textarea "My pare"
type textarea "x"
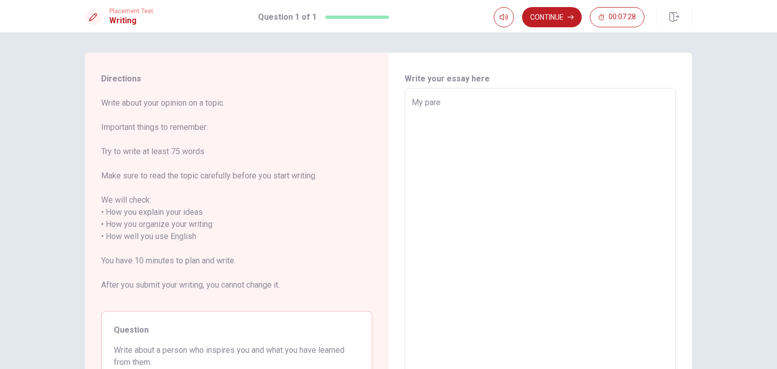
type textarea "My paren"
type textarea "x"
type textarea "My parent"
type textarea "x"
type textarea "My parents"
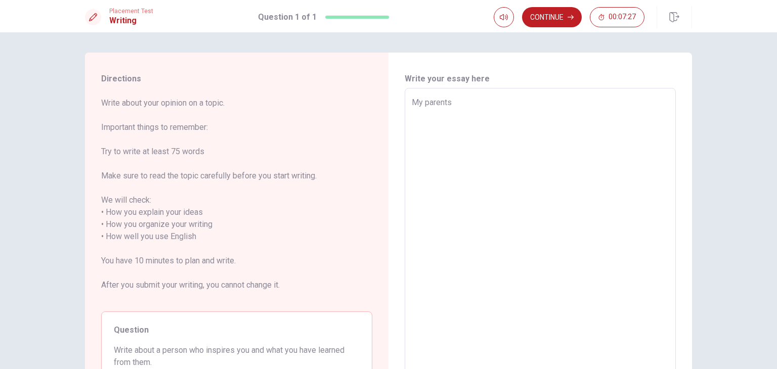
type textarea "x"
type textarea "My parents"
type textarea "x"
type textarea "My parents i"
type textarea "x"
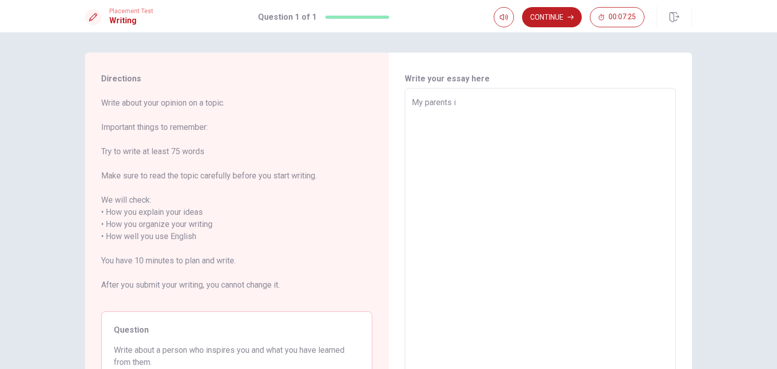
type textarea "My parents in"
type textarea "x"
type textarea "My parents ins"
type textarea "x"
type textarea "My parents insp"
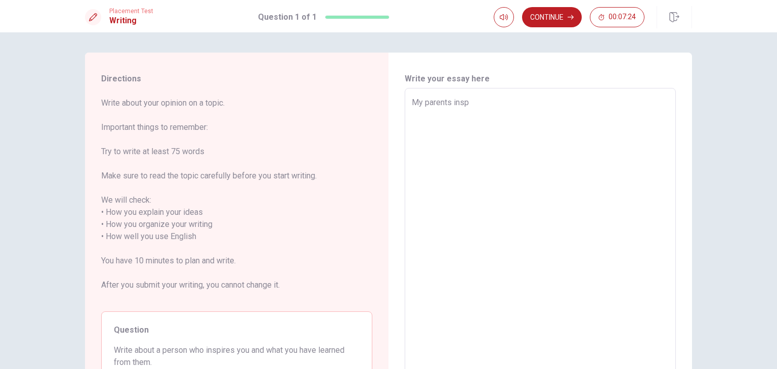
type textarea "x"
type textarea "My parents inspi"
type textarea "x"
type textarea "My parents inspir"
type textarea "x"
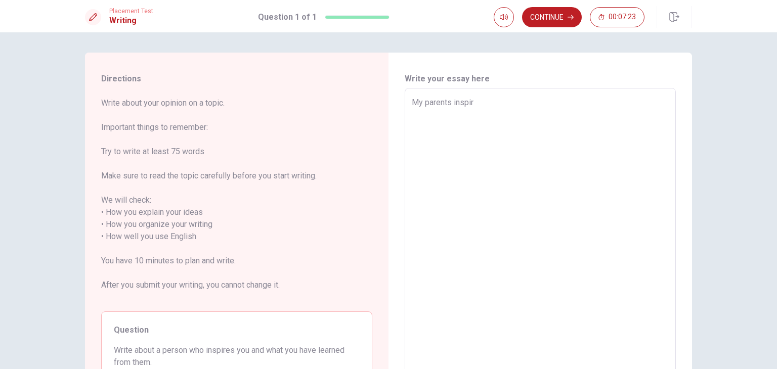
type textarea "My parents inspire"
type textarea "x"
type textarea "My parents inspire"
type textarea "x"
type textarea "My parents inspire m"
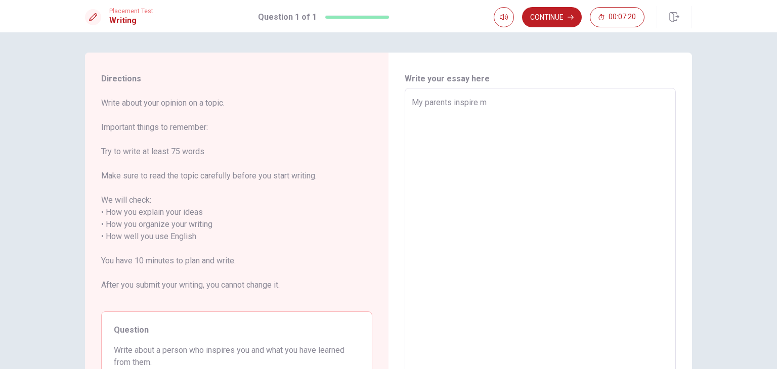
type textarea "x"
type textarea "My parents inspire me"
type textarea "x"
type textarea "My parents inspire me."
type textarea "x"
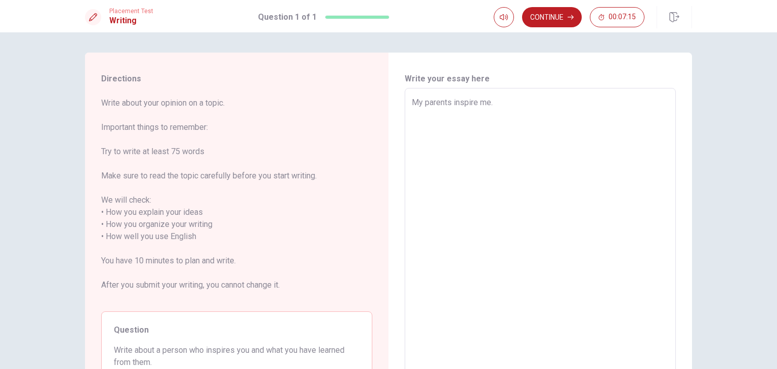
type textarea "My parents inspire me."
type textarea "x"
type textarea "My parents inspire me. B"
type textarea "x"
type textarea "My parents inspire me. Be"
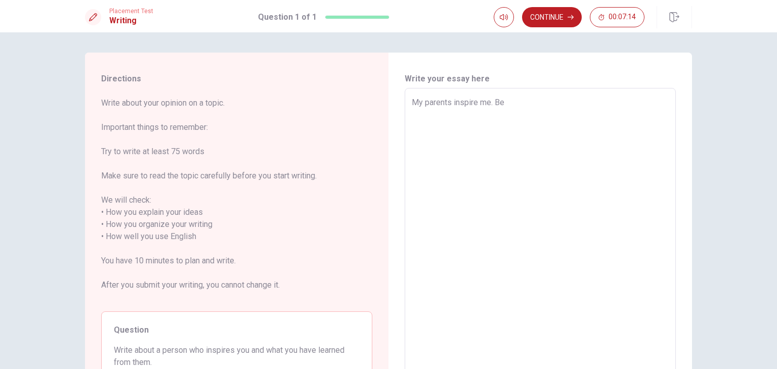
type textarea "x"
type textarea "My parents inspire me. Bec"
type textarea "x"
type textarea "My parents inspire me. Beco"
type textarea "x"
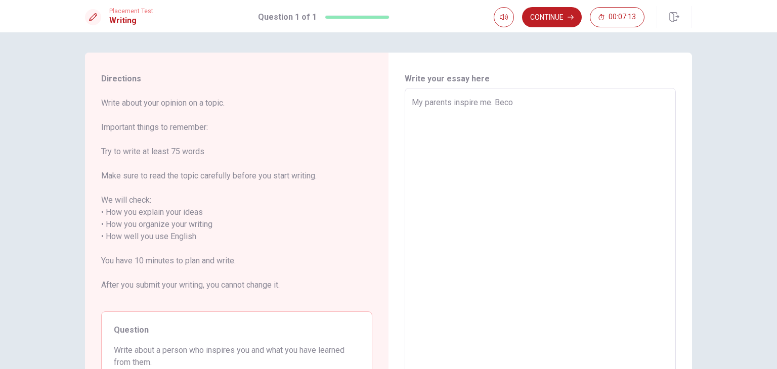
type textarea "My parents inspire me. Becou"
type textarea "x"
type textarea "My parents inspire me. Becous"
type textarea "x"
type textarea "My parents inspire me. Becouse"
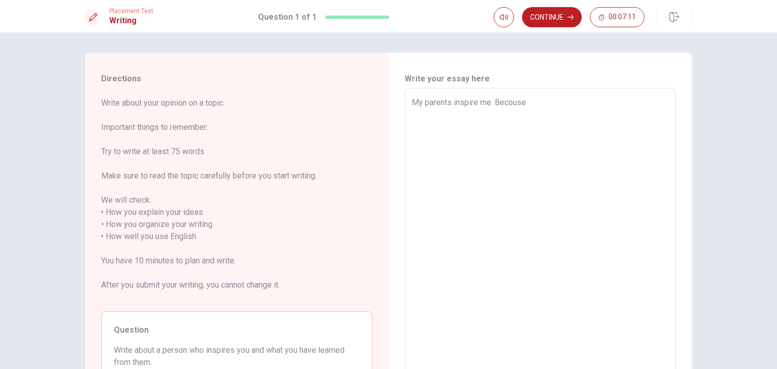
type textarea "x"
type textarea "My parents inspire me. Becouse"
type textarea "x"
type textarea "My parents inspire me. Becouse m"
type textarea "x"
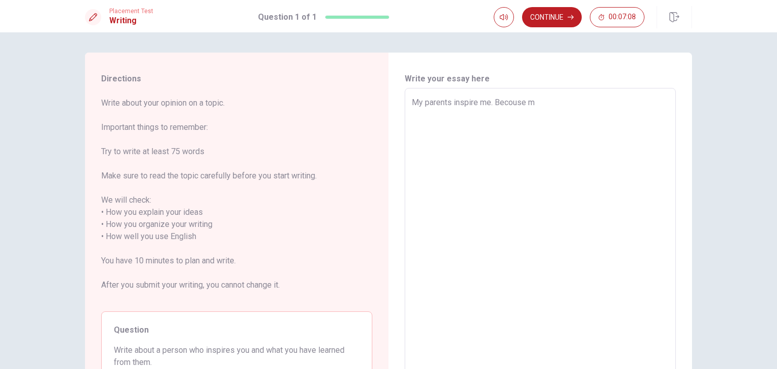
type textarea "My parents inspire me. Becouse my"
type textarea "x"
type textarea "My parents inspire me. Becouse my"
type textarea "x"
type textarea "My parents inspire me. Becouse my p"
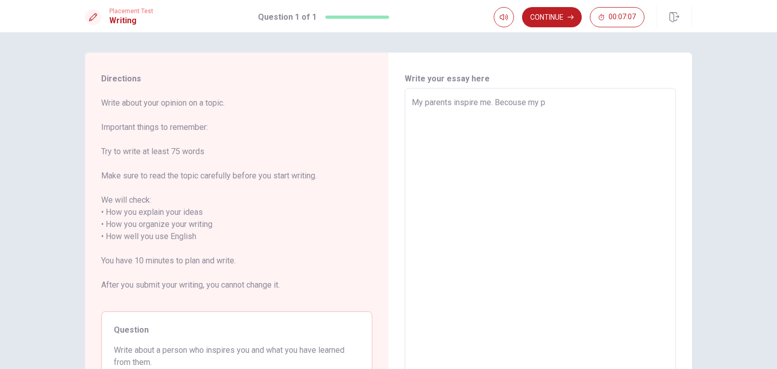
type textarea "x"
type textarea "My parents inspire me. Becouse my pa"
type textarea "x"
type textarea "My parents inspire me. Becouse my par"
type textarea "x"
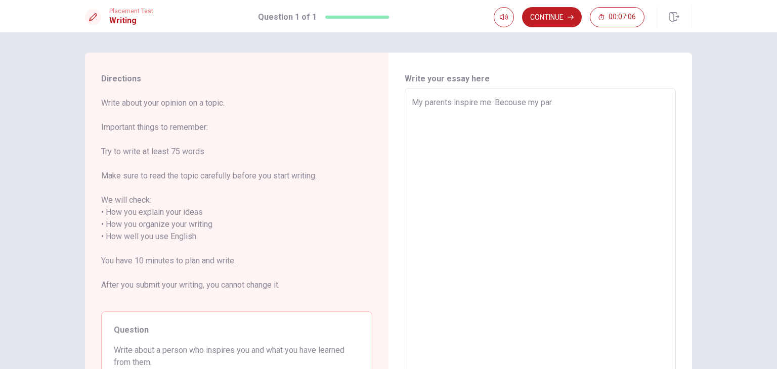
type textarea "My parents inspire me. Becouse my pare"
type textarea "x"
type textarea "My parents inspire me. Becouse my paren"
type textarea "x"
type textarea "My parents inspire me. Becouse my parent"
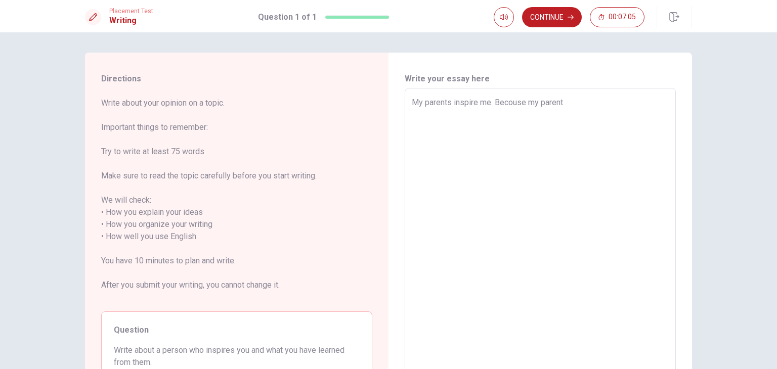
type textarea "x"
type textarea "My parents inspire me. Becouse my parents"
type textarea "x"
type textarea "My parents inspire me. Becouse my parents"
type textarea "x"
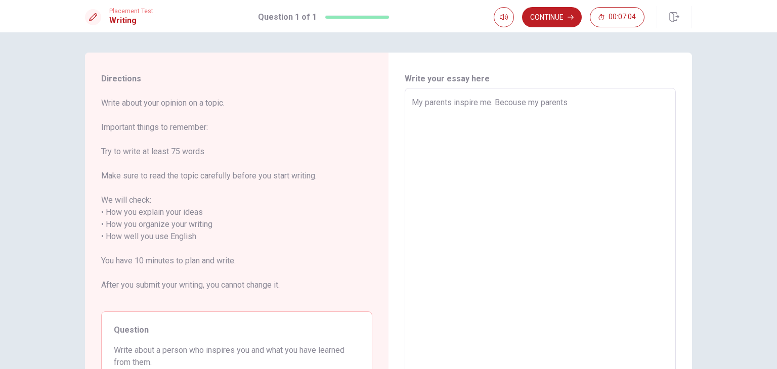
type textarea "My parents inspire me. Becouse my parents i"
type textarea "x"
type textarea "My parents inspire me. Becouse my parents is"
type textarea "x"
click at [499, 102] on textarea "My parents inspire me. Becouse my parents is very busy to work." at bounding box center [540, 237] width 257 height 281
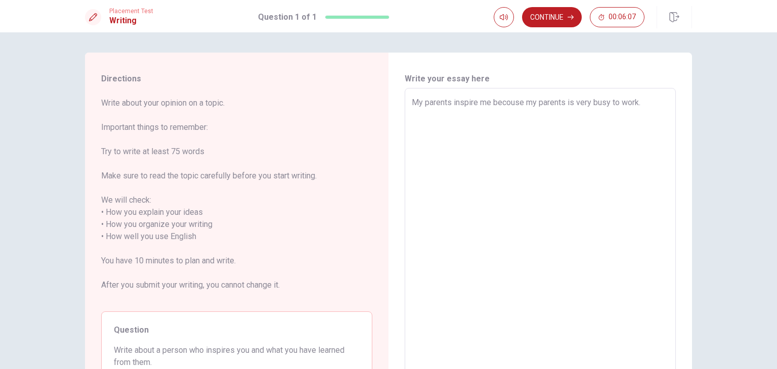
click at [573, 104] on textarea "My parents inspire me becouse my parents is very busy to work." at bounding box center [540, 237] width 257 height 281
click at [573, 106] on textarea "My parents inspire me becouse my parents is very busy to work. They came home s…" at bounding box center [540, 237] width 257 height 281
drag, startPoint x: 531, startPoint y: 174, endPoint x: 542, endPoint y: 176, distance: 11.3
click at [532, 174] on textarea "My parents inspire me becouse my parents is very busy to work. They often came …" at bounding box center [540, 237] width 257 height 281
click at [573, 100] on textarea "My parents inspire me becouse my parents is very busy to work. They often came …" at bounding box center [540, 237] width 257 height 281
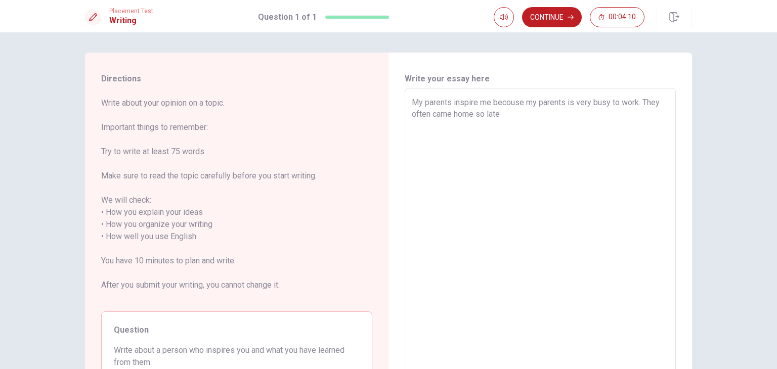
click at [573, 102] on textarea "My parents inspire me becouse my parents is very busy to work. They often came …" at bounding box center [540, 237] width 257 height 281
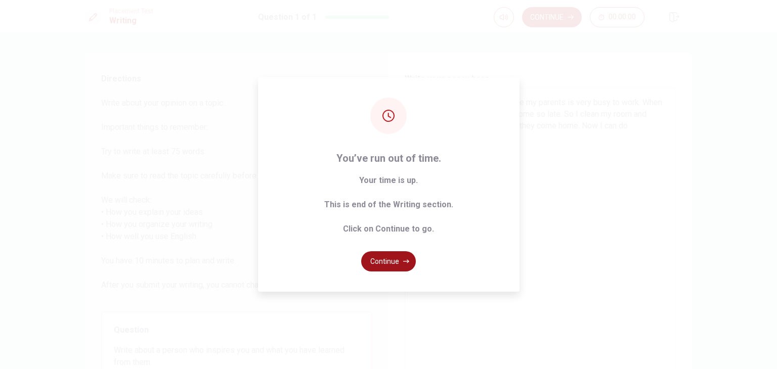
click at [387, 257] on button "Continue" at bounding box center [388, 261] width 55 height 20
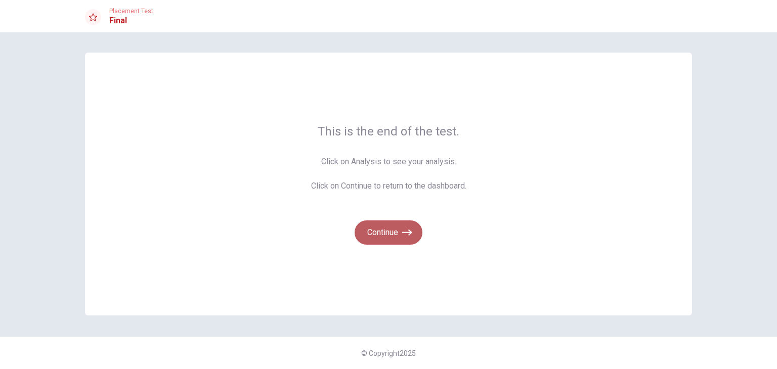
click at [393, 233] on button "Continue" at bounding box center [389, 233] width 68 height 24
